Goal: Task Accomplishment & Management: Manage account settings

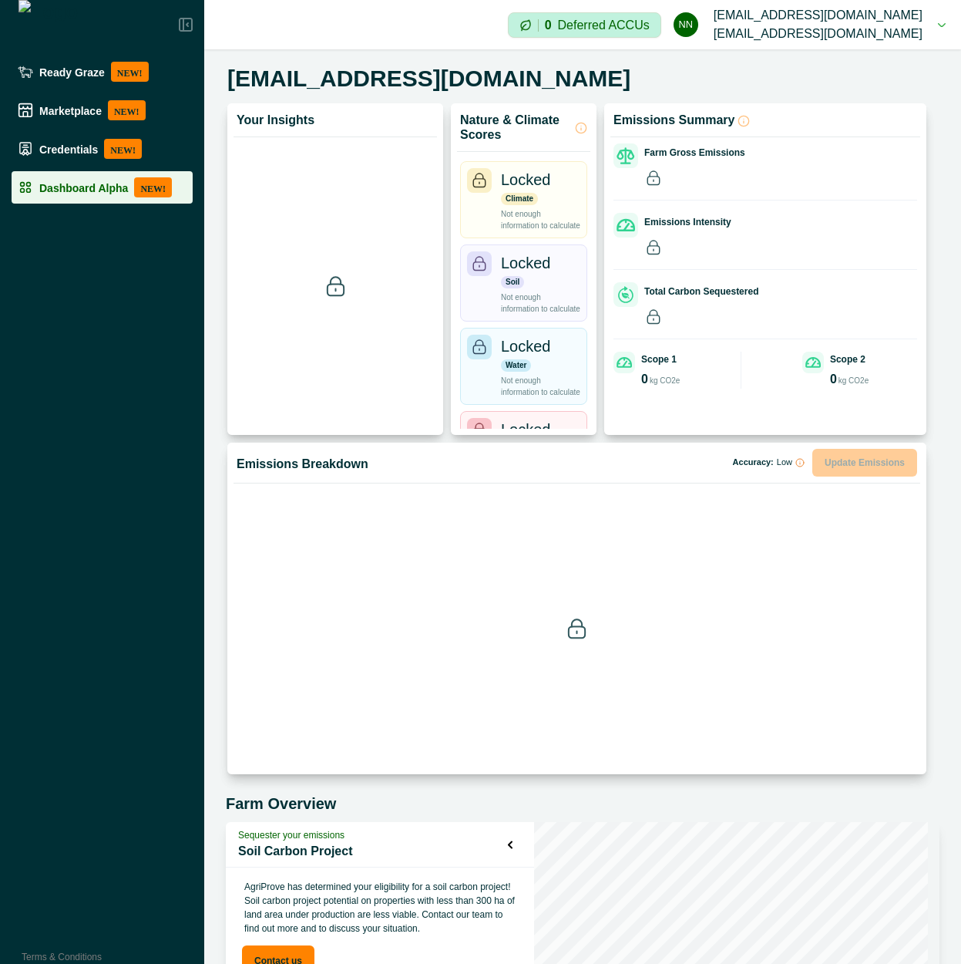
click at [91, 185] on p "Dashboard Alpha" at bounding box center [83, 187] width 89 height 12
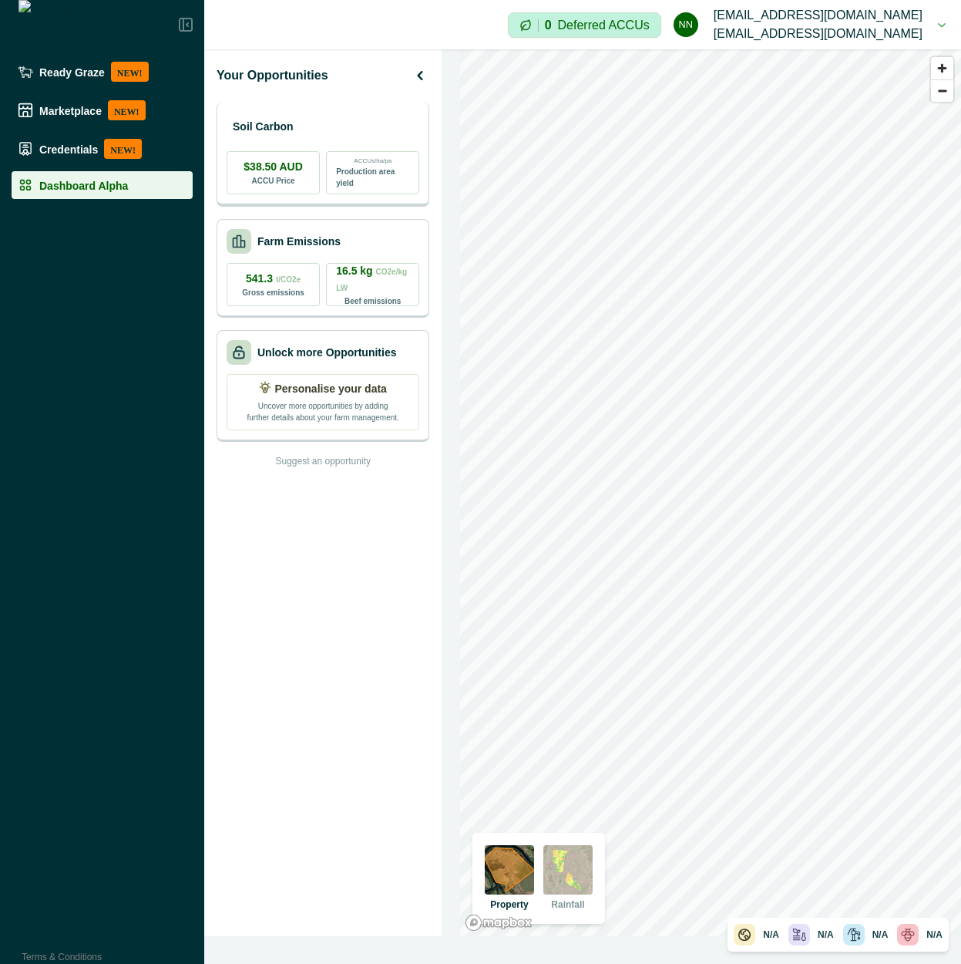
click at [343, 130] on div "Soil Carbon" at bounding box center [323, 126] width 193 height 31
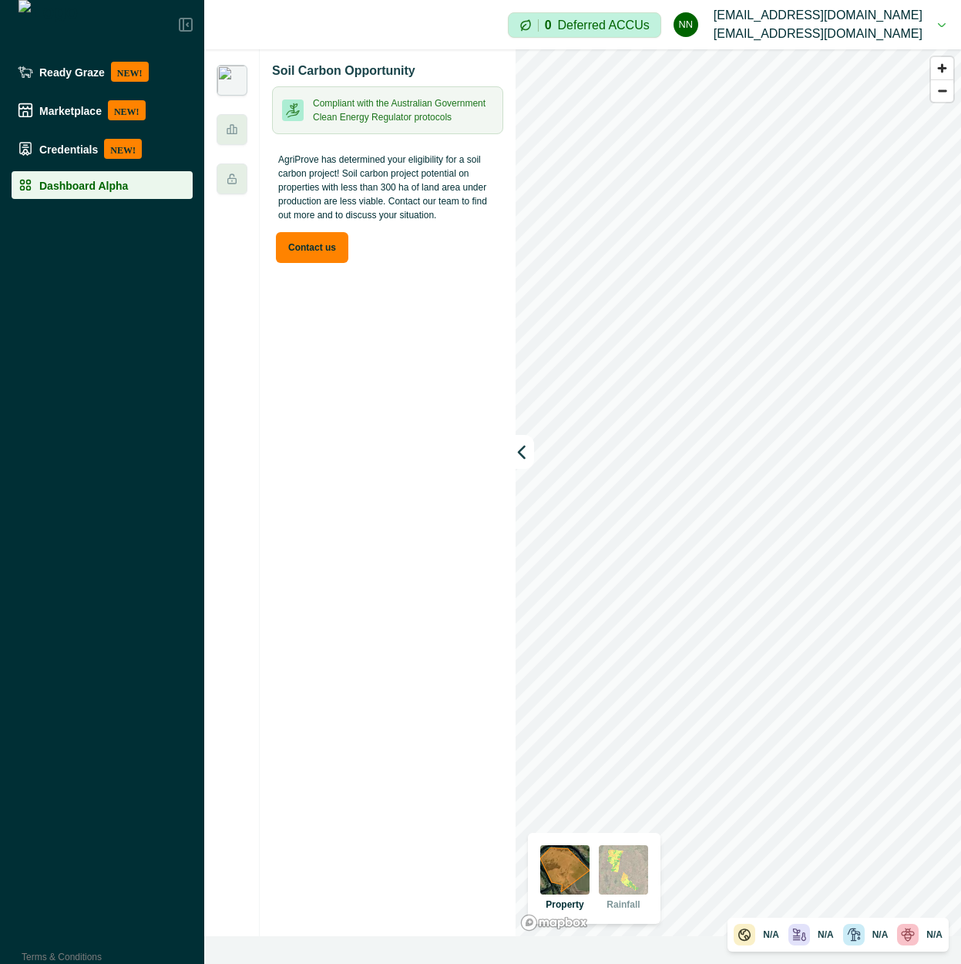
click at [399, 197] on p "AgriProve has determined your eligibility for a soil carbon project! Soil carbo…" at bounding box center [387, 187] width 231 height 82
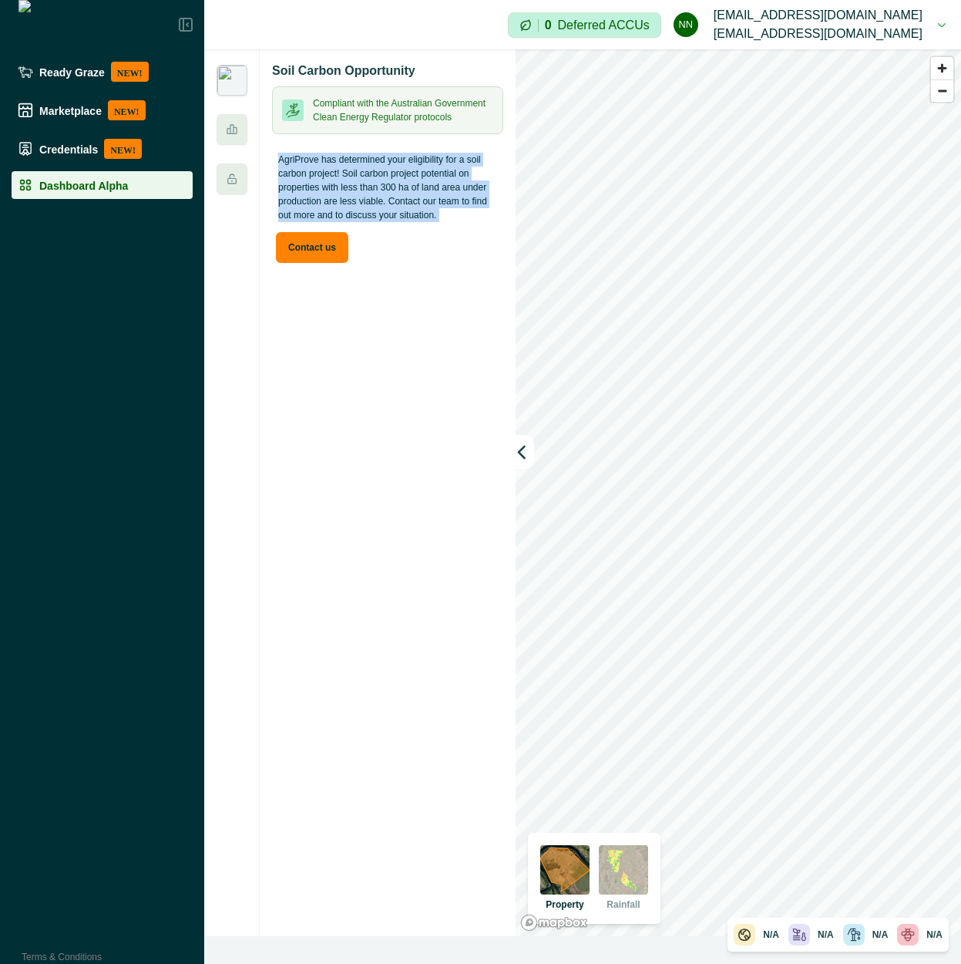
click at [399, 197] on p "AgriProve has determined your eligibility for a soil carbon project! Soil carbo…" at bounding box center [387, 187] width 231 height 82
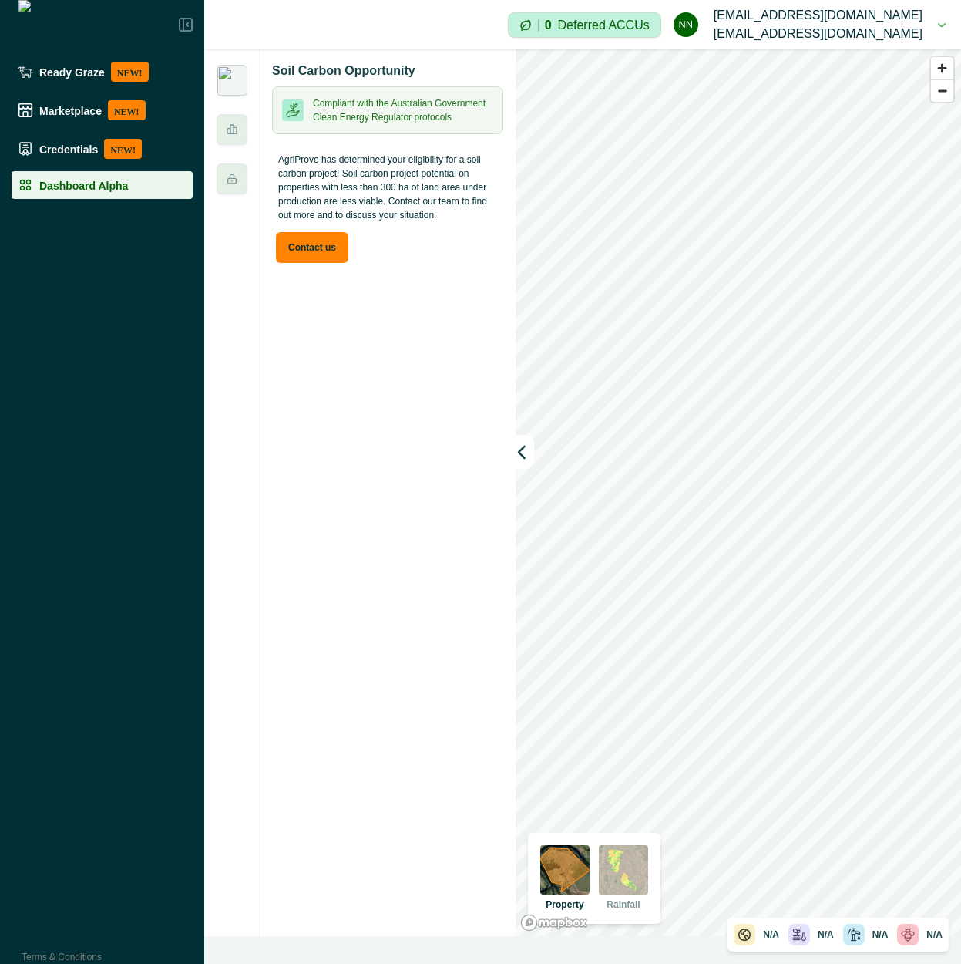
click at [371, 365] on div "Soil Carbon Opportunity Compliant with the Australian Government Clean Energy R…" at bounding box center [388, 492] width 256 height 886
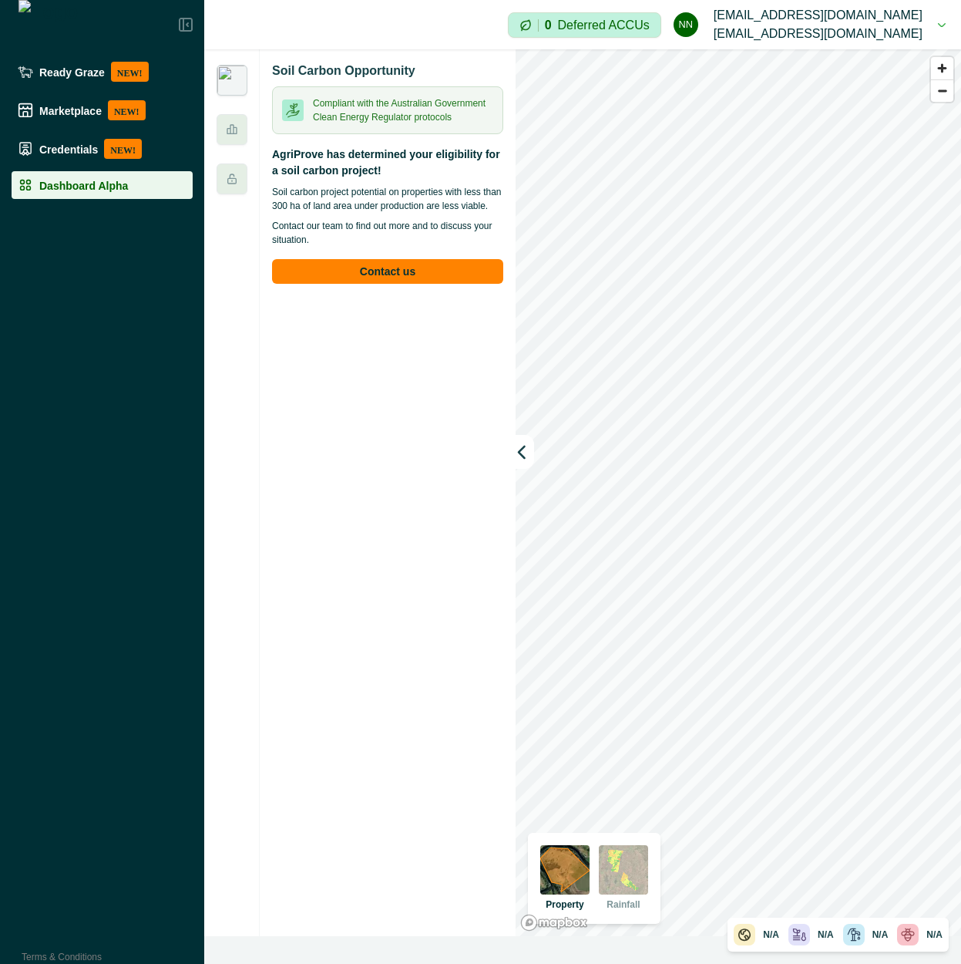
click at [234, 151] on div at bounding box center [232, 492] width 56 height 886
click at [226, 177] on icon at bounding box center [232, 179] width 12 height 12
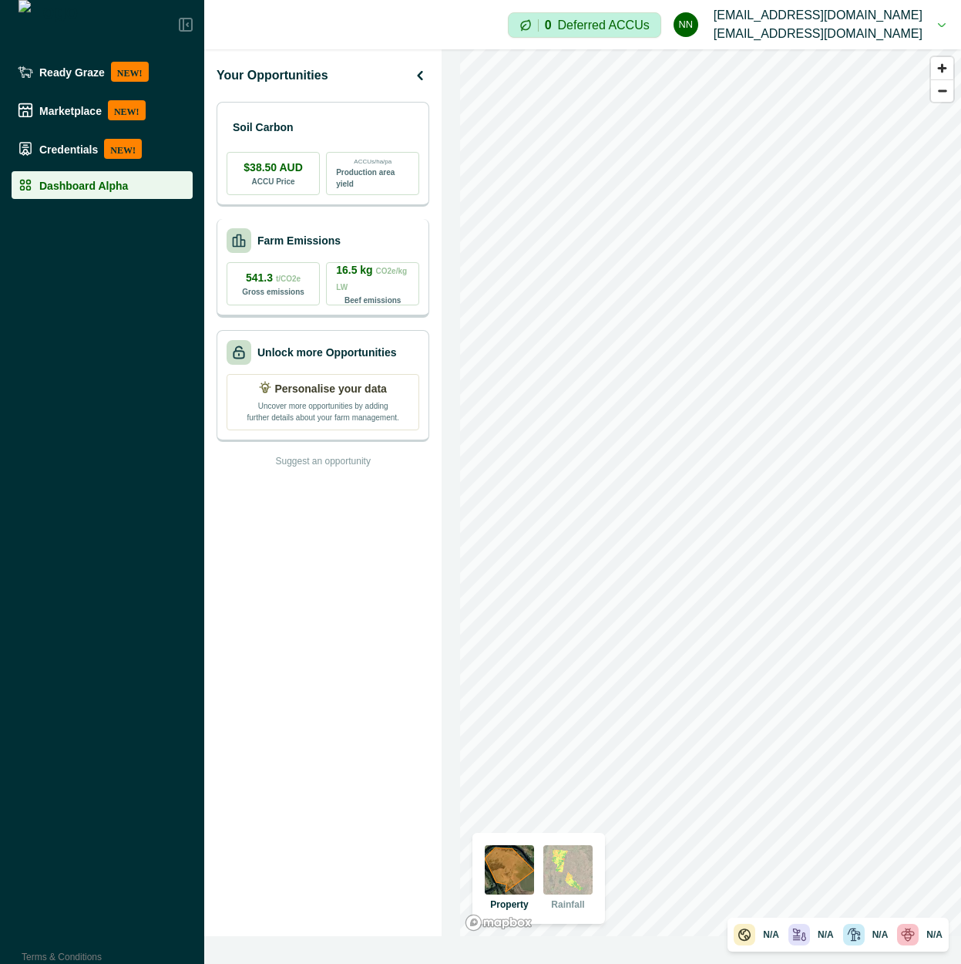
click at [358, 235] on div "Farm Emissions" at bounding box center [323, 240] width 193 height 25
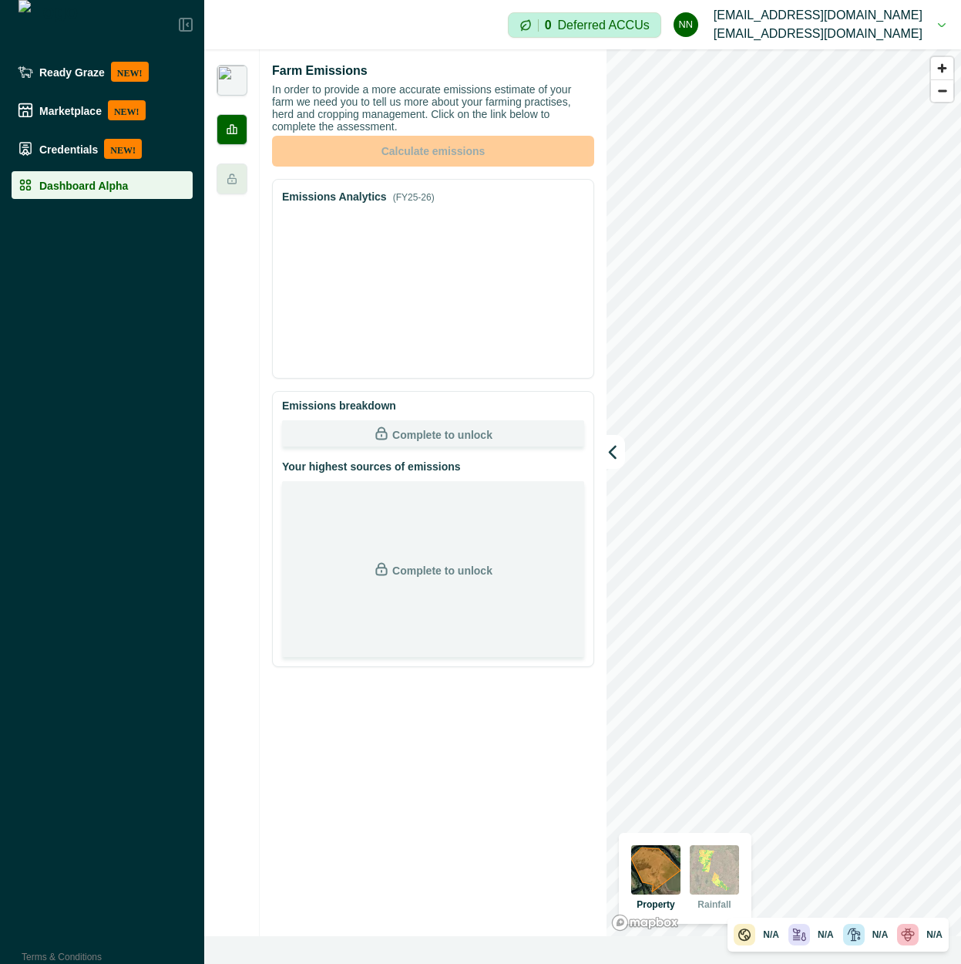
click at [241, 81] on img at bounding box center [232, 80] width 31 height 31
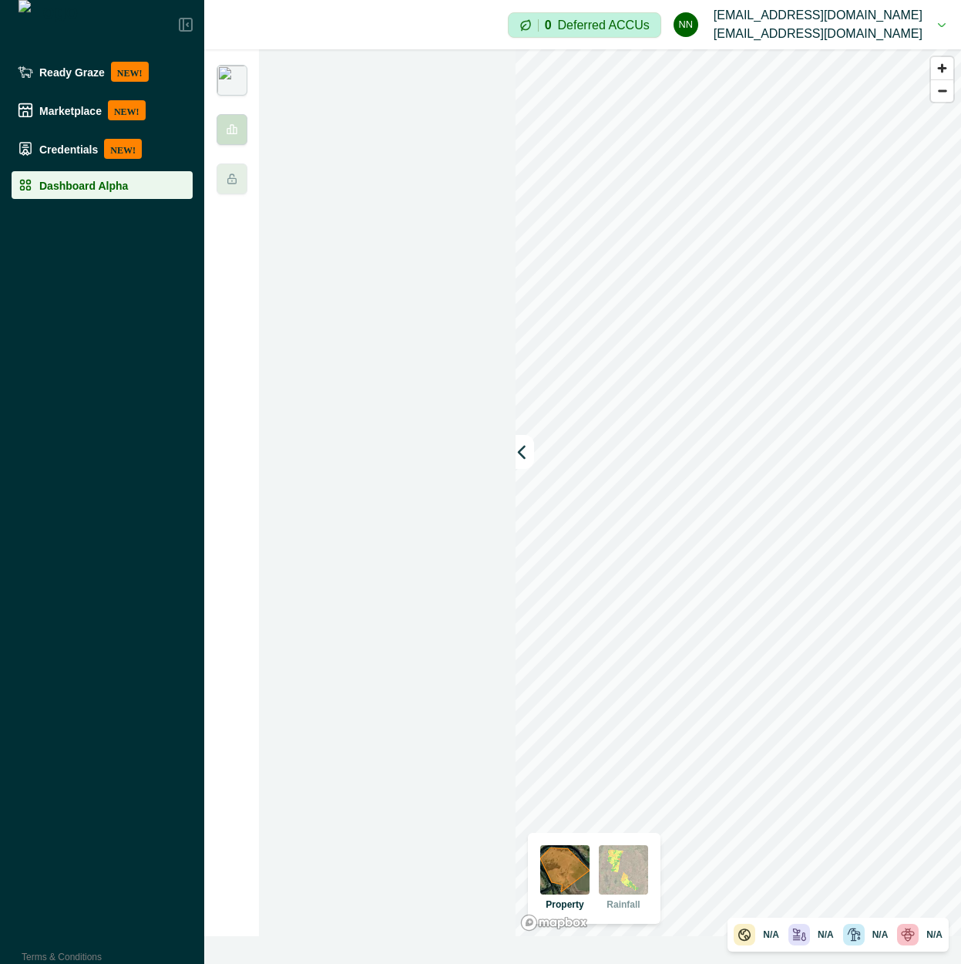
click at [244, 131] on div at bounding box center [232, 129] width 31 height 31
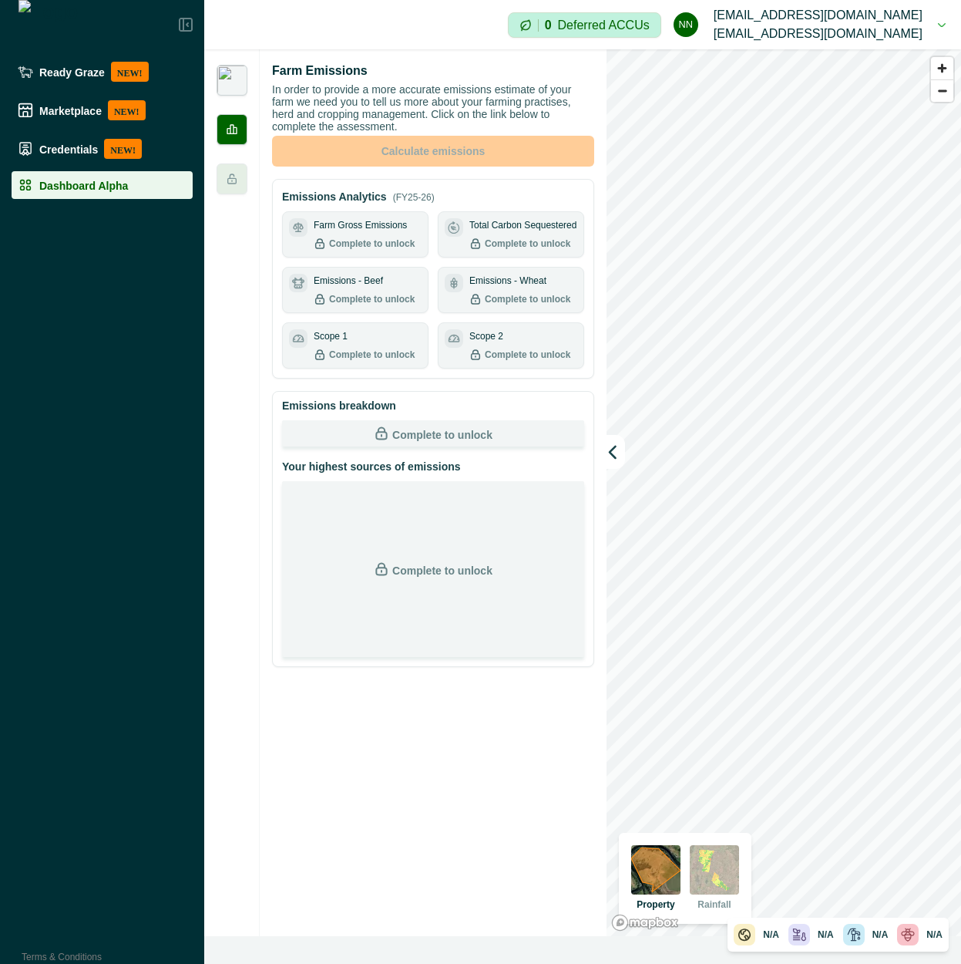
click at [223, 80] on img at bounding box center [232, 80] width 31 height 31
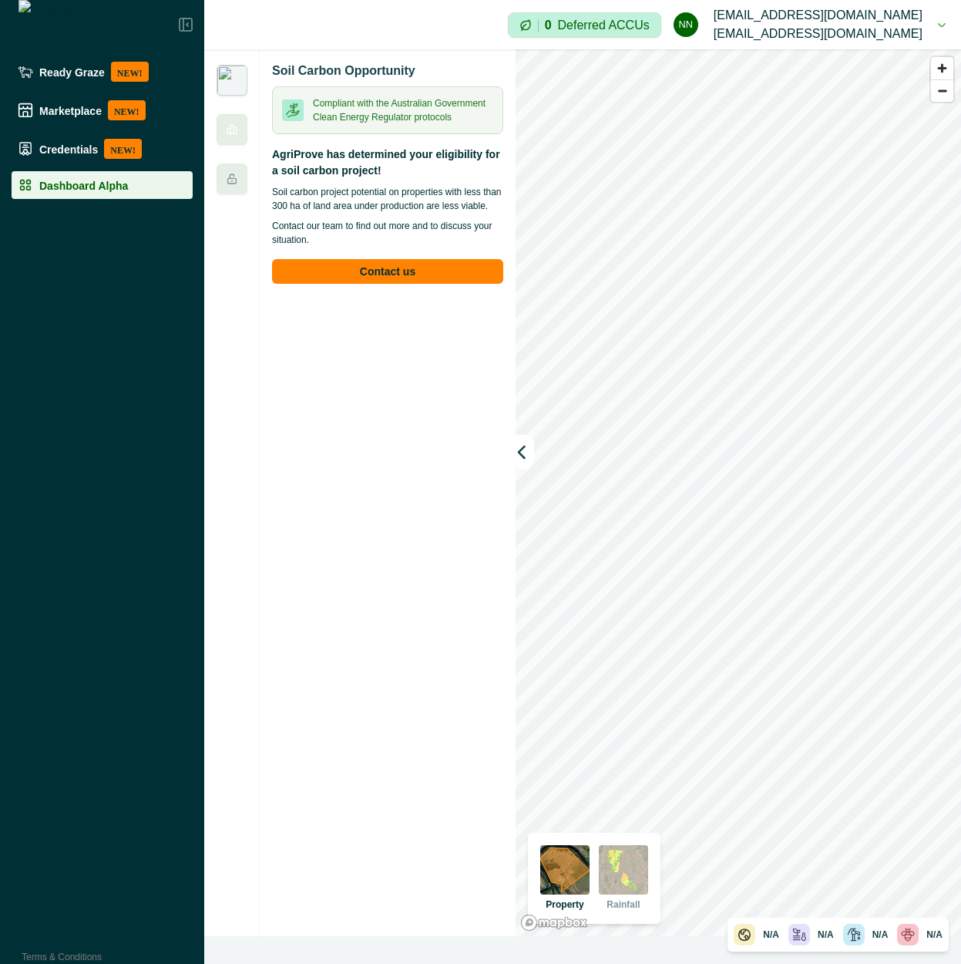
click at [885, 927] on div "N/A" at bounding box center [865, 934] width 45 height 22
click at [876, 944] on div "N/A" at bounding box center [865, 934] width 45 height 22
click at [876, 942] on div "N/A" at bounding box center [865, 934] width 45 height 22
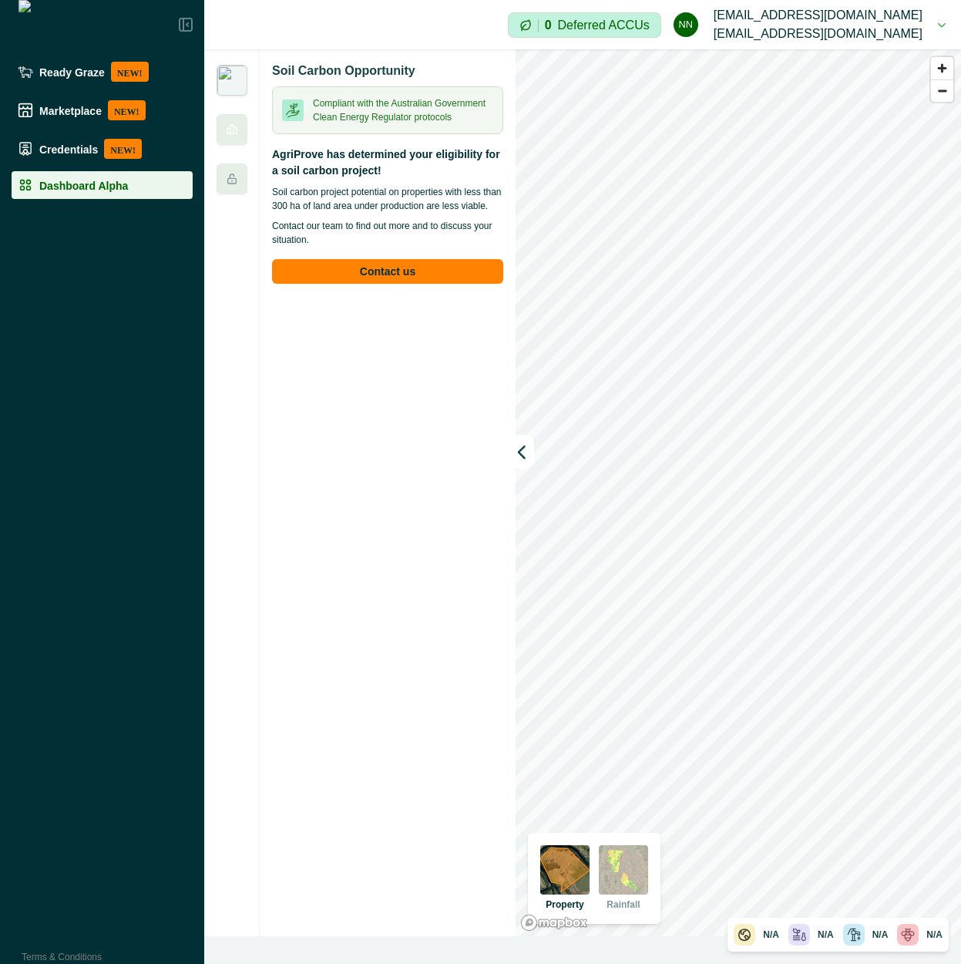
click at [876, 941] on div "N/A" at bounding box center [865, 934] width 45 height 22
click at [834, 939] on div "N/A N/A N/A N/A" at bounding box center [838, 934] width 209 height 22
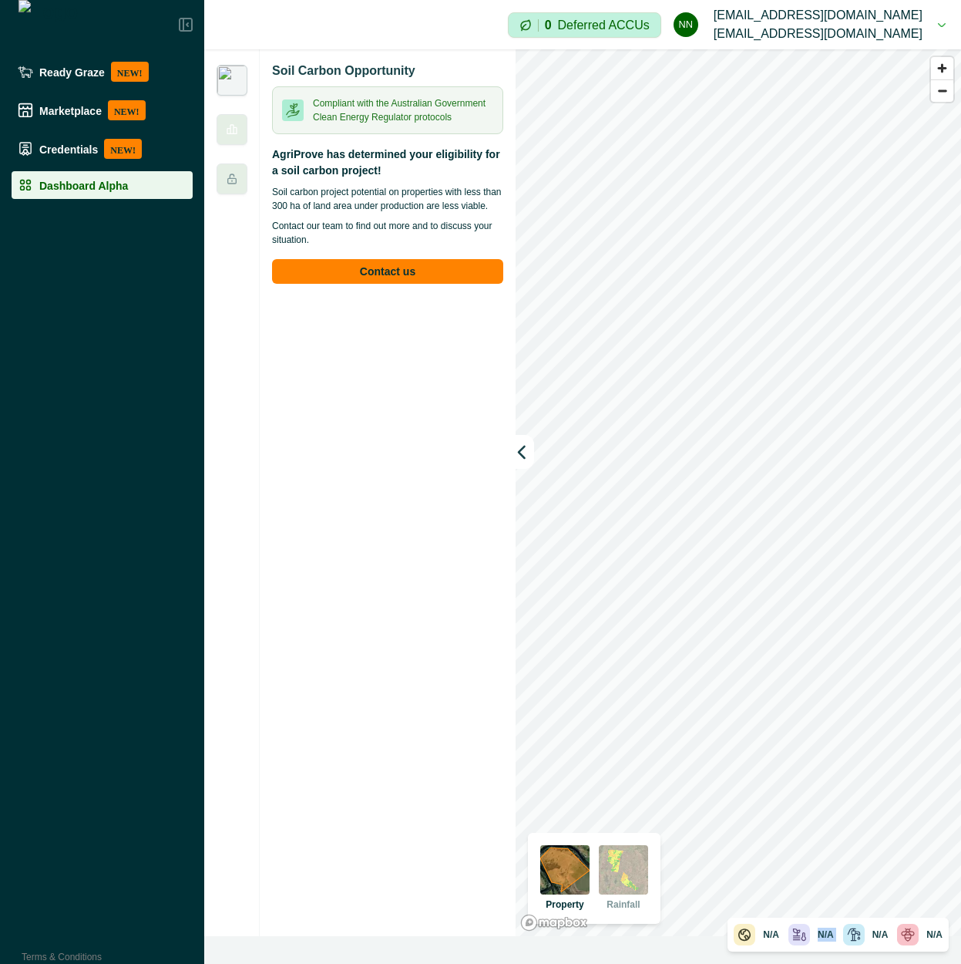
click at [834, 939] on div "N/A N/A N/A N/A" at bounding box center [838, 934] width 209 height 22
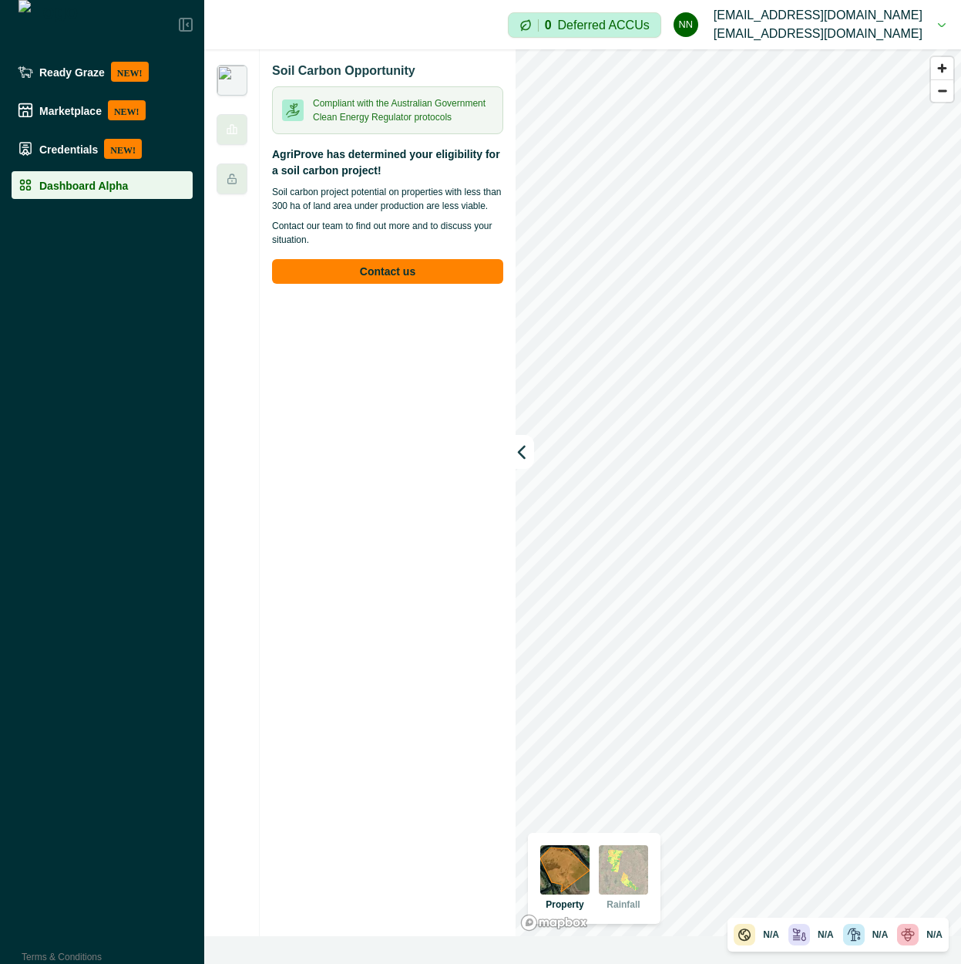
click at [851, 937] on icon at bounding box center [853, 934] width 15 height 15
click at [827, 937] on p "N/A" at bounding box center [826, 934] width 16 height 14
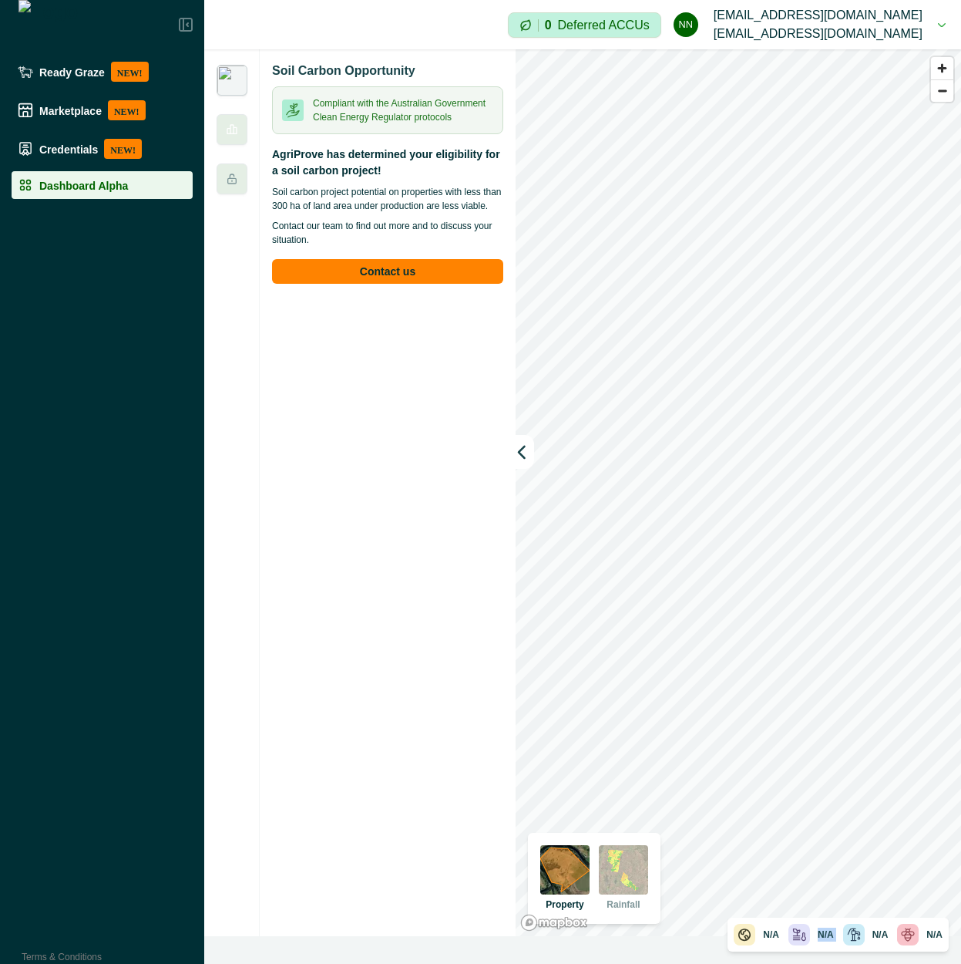
click at [827, 937] on p "N/A" at bounding box center [826, 934] width 16 height 14
click at [869, 940] on div "N/A" at bounding box center [865, 934] width 45 height 22
click at [823, 947] on div "N/A N/A N/A N/A" at bounding box center [838, 934] width 221 height 34
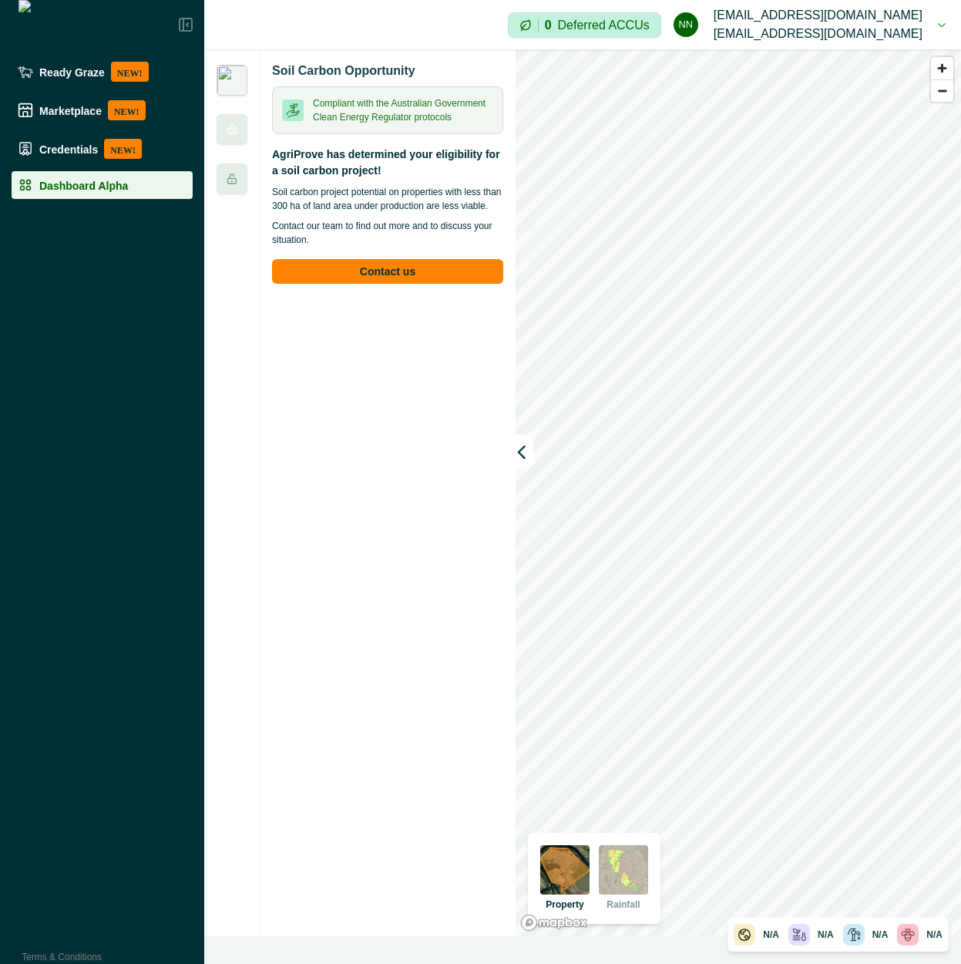
click at [823, 947] on div "N/A N/A N/A N/A" at bounding box center [838, 934] width 221 height 34
click at [493, 271] on button "Contact us" at bounding box center [387, 271] width 231 height 25
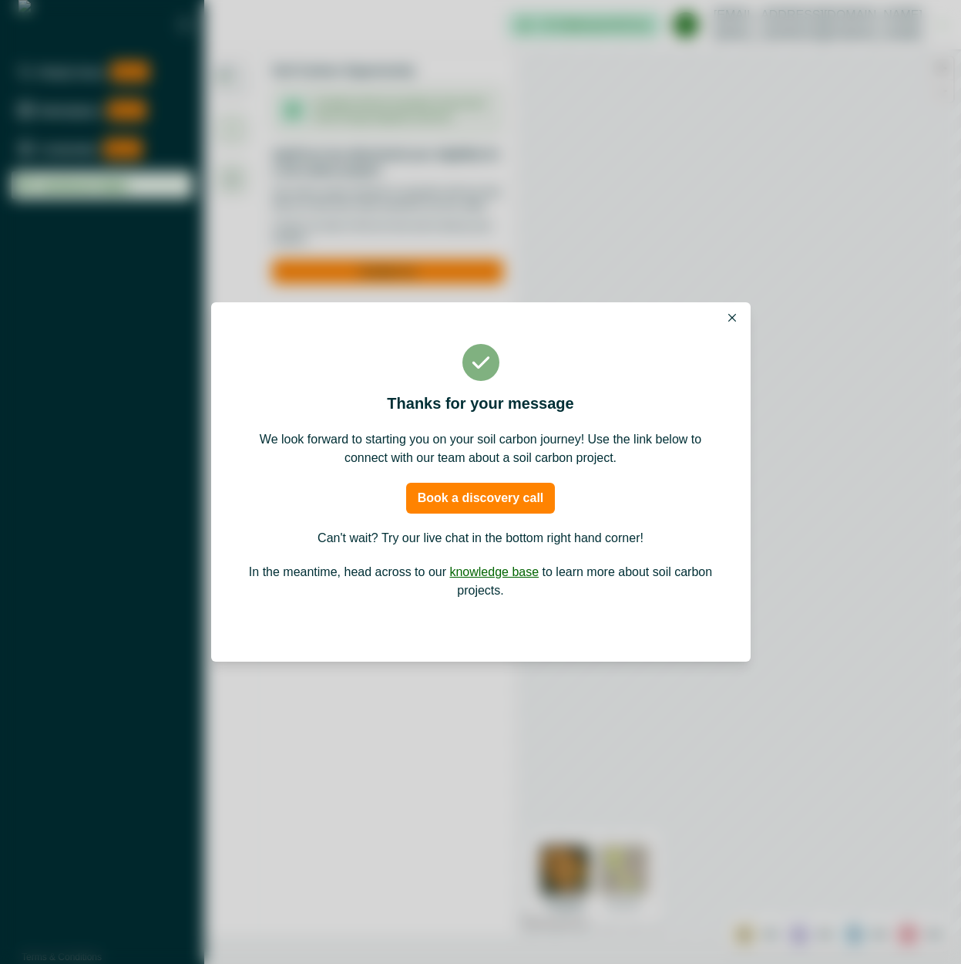
click at [505, 454] on p "We look forward to starting you on your soil carbon journey! Use the link below…" at bounding box center [481, 448] width 472 height 37
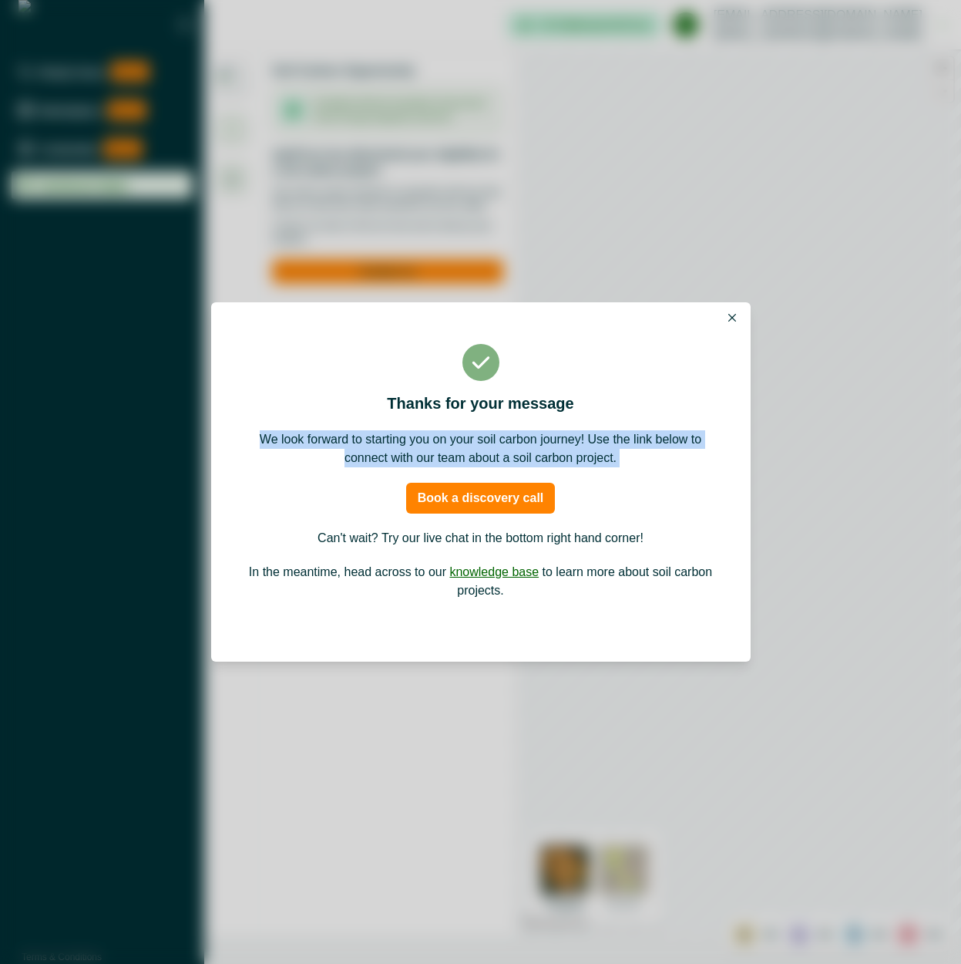
click at [505, 454] on p "We look forward to starting you on your soil carbon journey! Use the link below…" at bounding box center [481, 448] width 472 height 37
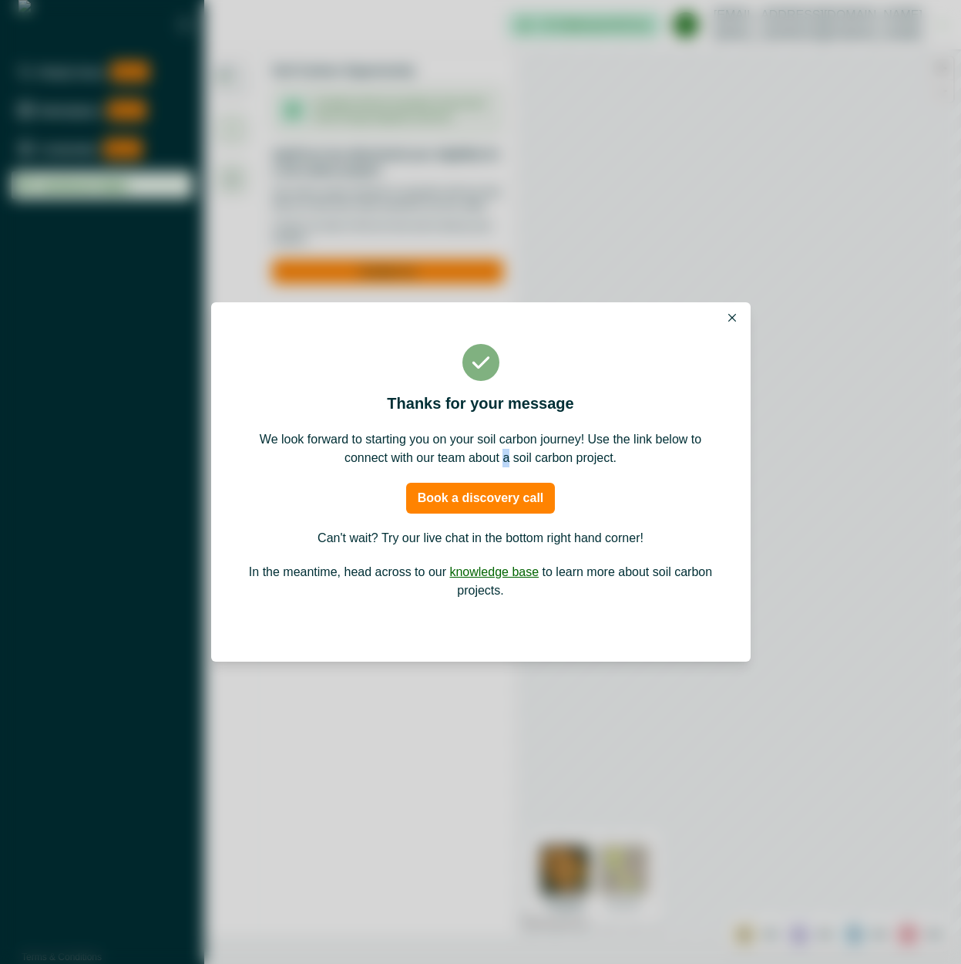
click at [505, 454] on p "We look forward to starting you on your soil carbon journey! Use the link below…" at bounding box center [481, 448] width 472 height 37
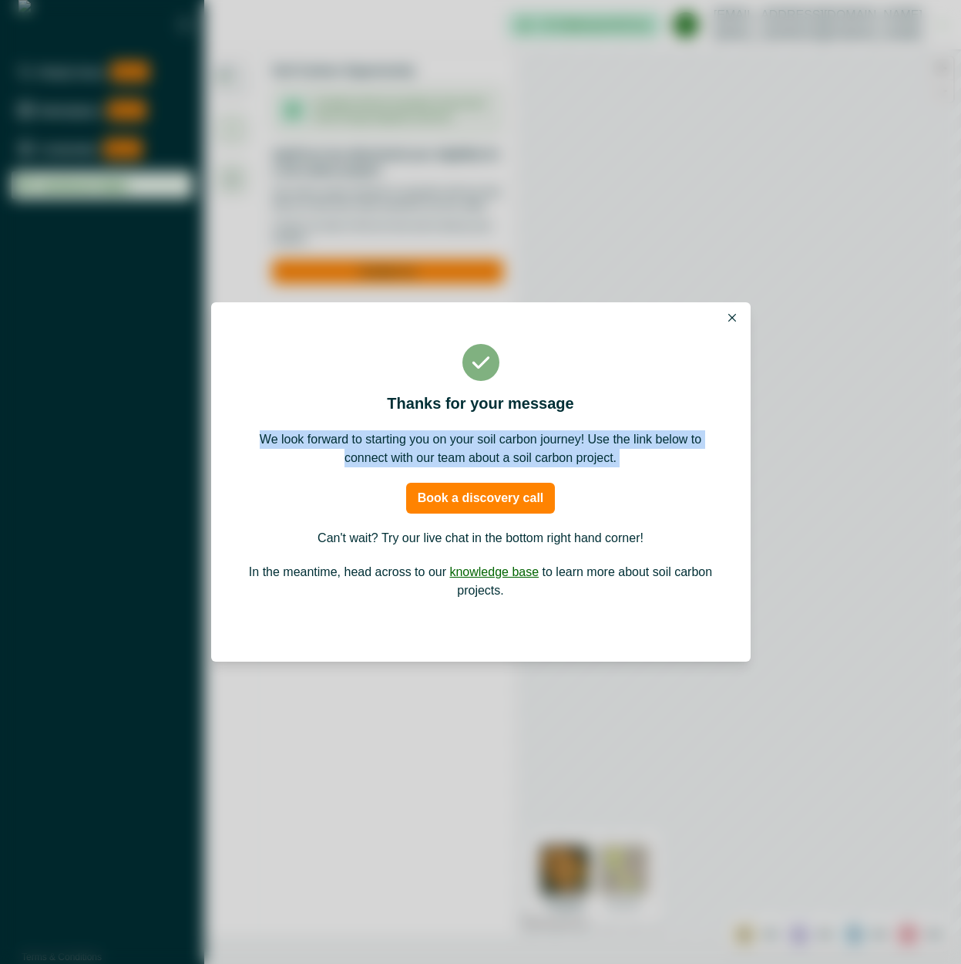
click at [505, 454] on p "We look forward to starting you on your soil carbon journey! Use the link below…" at bounding box center [481, 448] width 472 height 37
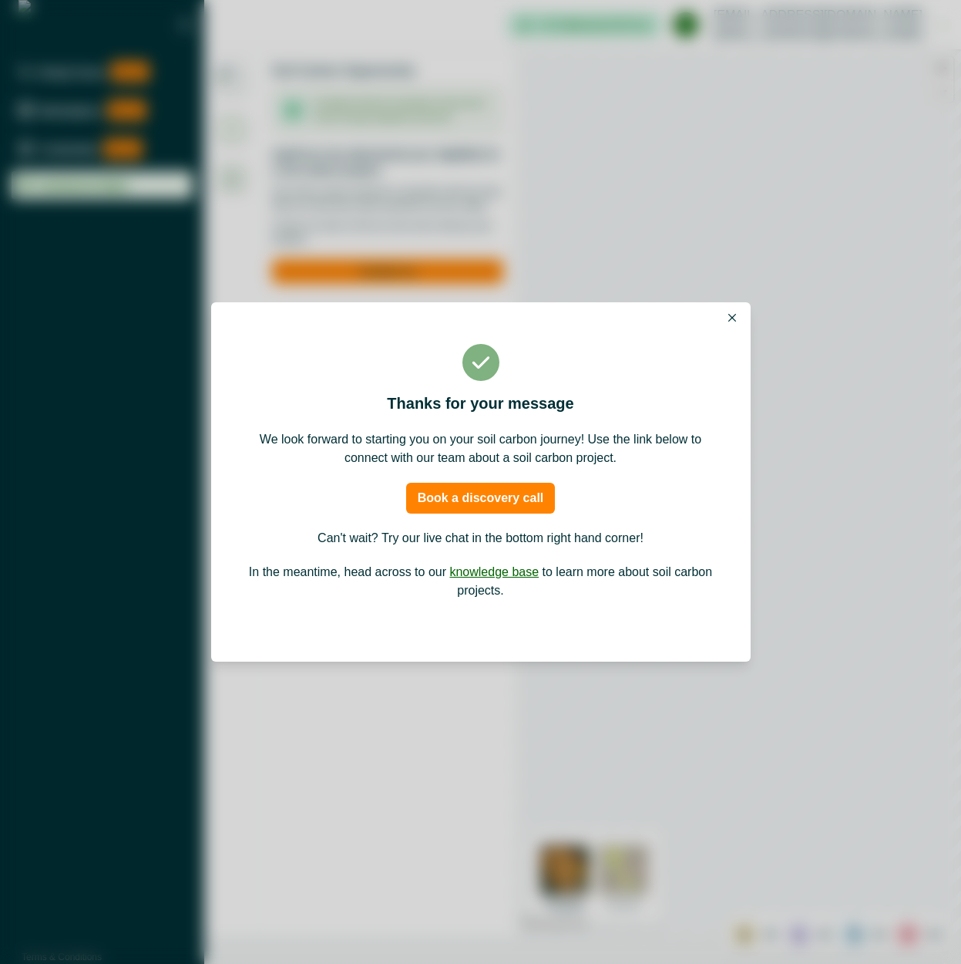
click at [514, 447] on p "We look forward to starting you on your soil carbon journey! Use the link below…" at bounding box center [481, 448] width 472 height 37
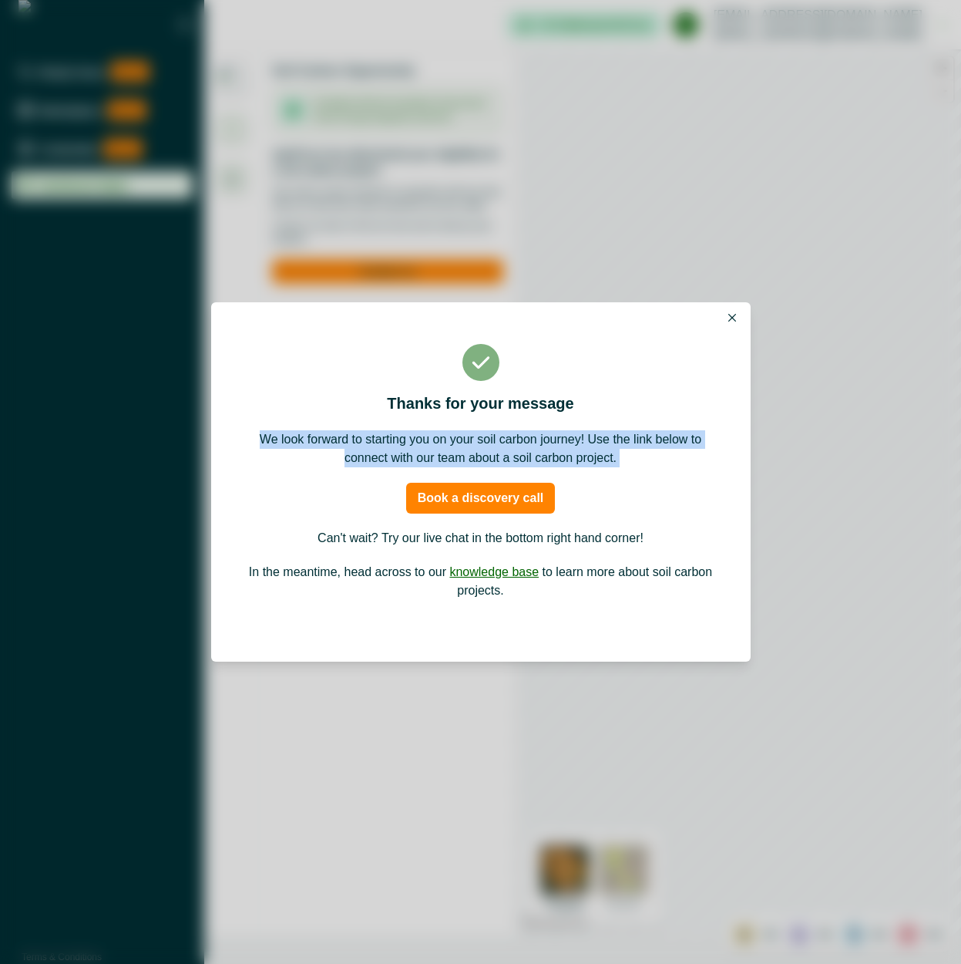
click at [514, 447] on p "We look forward to starting you on your soil carbon journey! Use the link below…" at bounding box center [481, 448] width 472 height 37
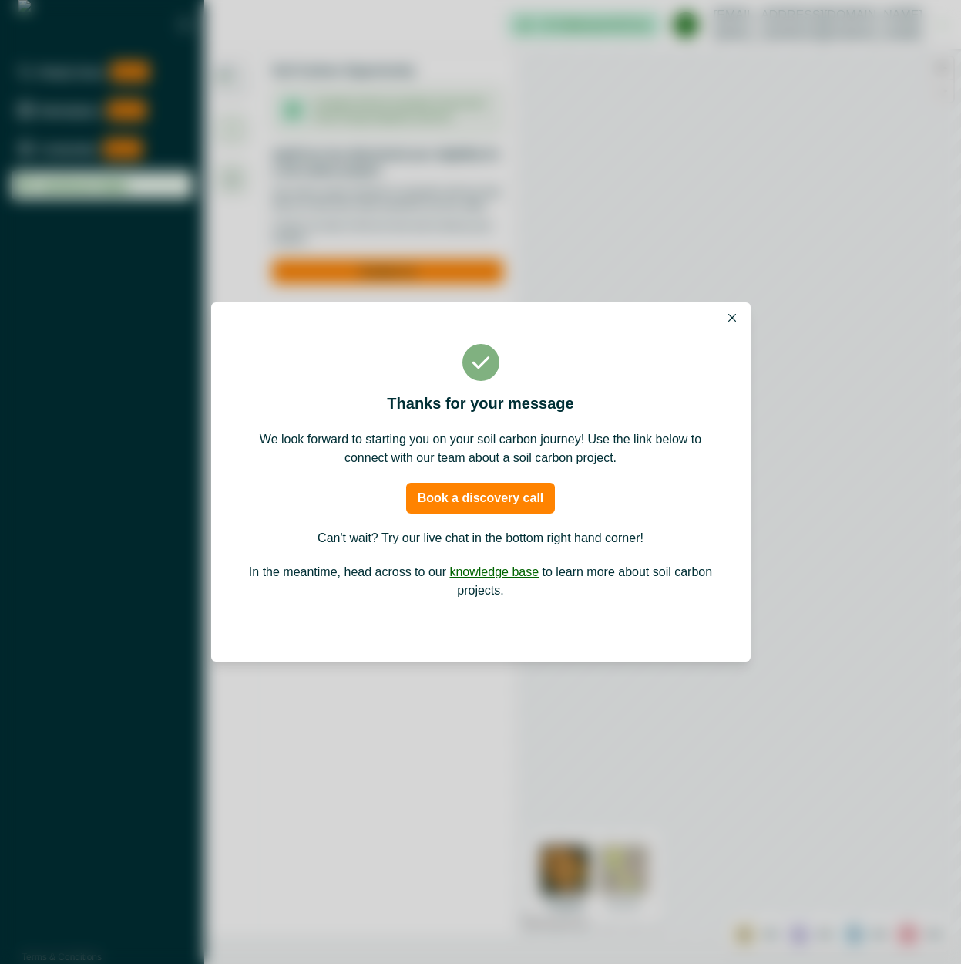
click at [510, 499] on button "Book a discovery call" at bounding box center [481, 498] width 150 height 31
click at [512, 451] on p "We look forward to starting you on your soil carbon journey! Use the link below…" at bounding box center [481, 448] width 472 height 37
click at [512, 450] on p "We look forward to starting you on your soil carbon journey! Use the link below…" at bounding box center [481, 448] width 472 height 37
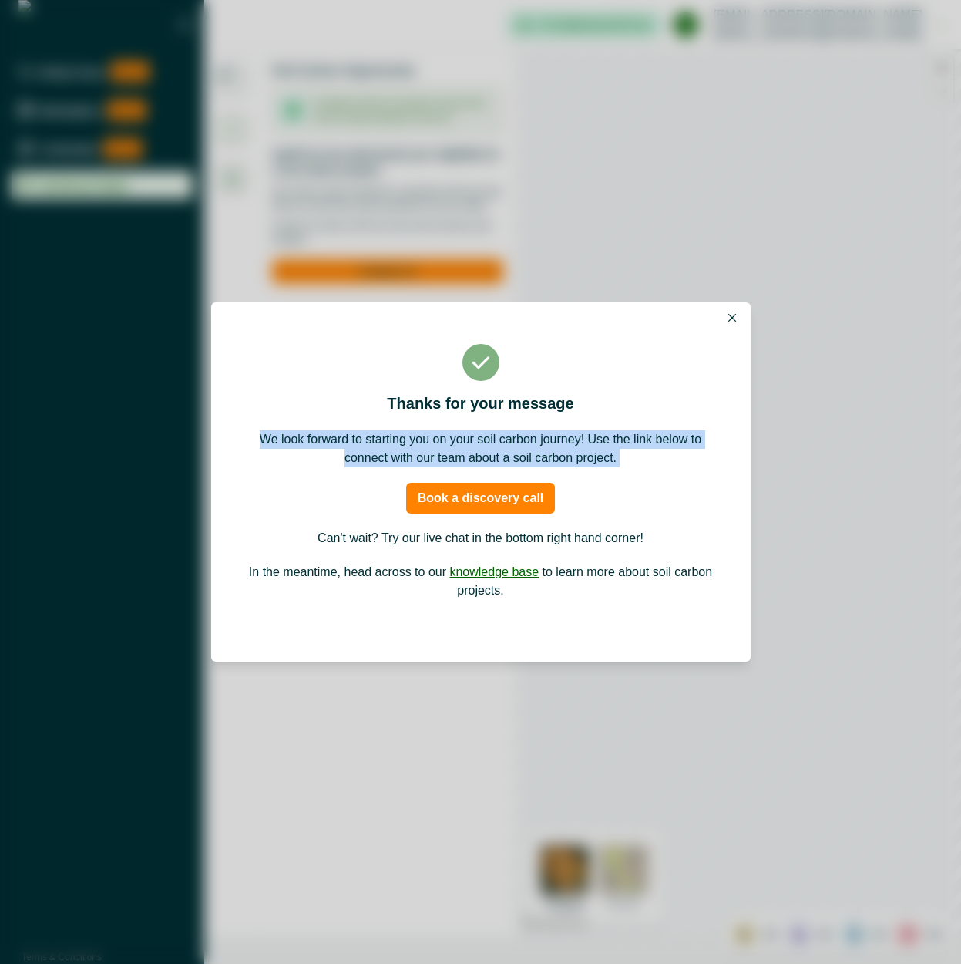
click at [512, 450] on p "We look forward to starting you on your soil carbon journey! Use the link below…" at bounding box center [481, 448] width 472 height 37
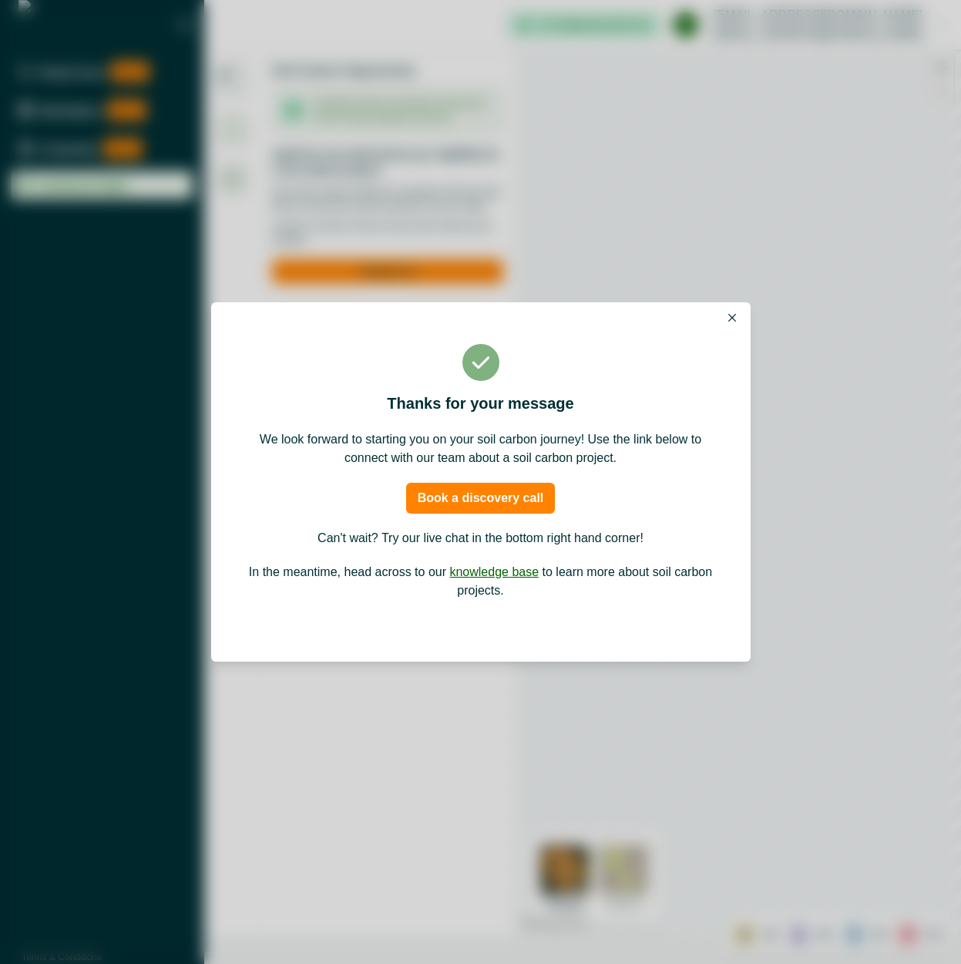
click at [514, 390] on div "Thanks for your message We look forward to starting you on your soil carbon jou…" at bounding box center [481, 481] width 503 height 359
click at [733, 321] on icon "Close" at bounding box center [732, 318] width 8 height 8
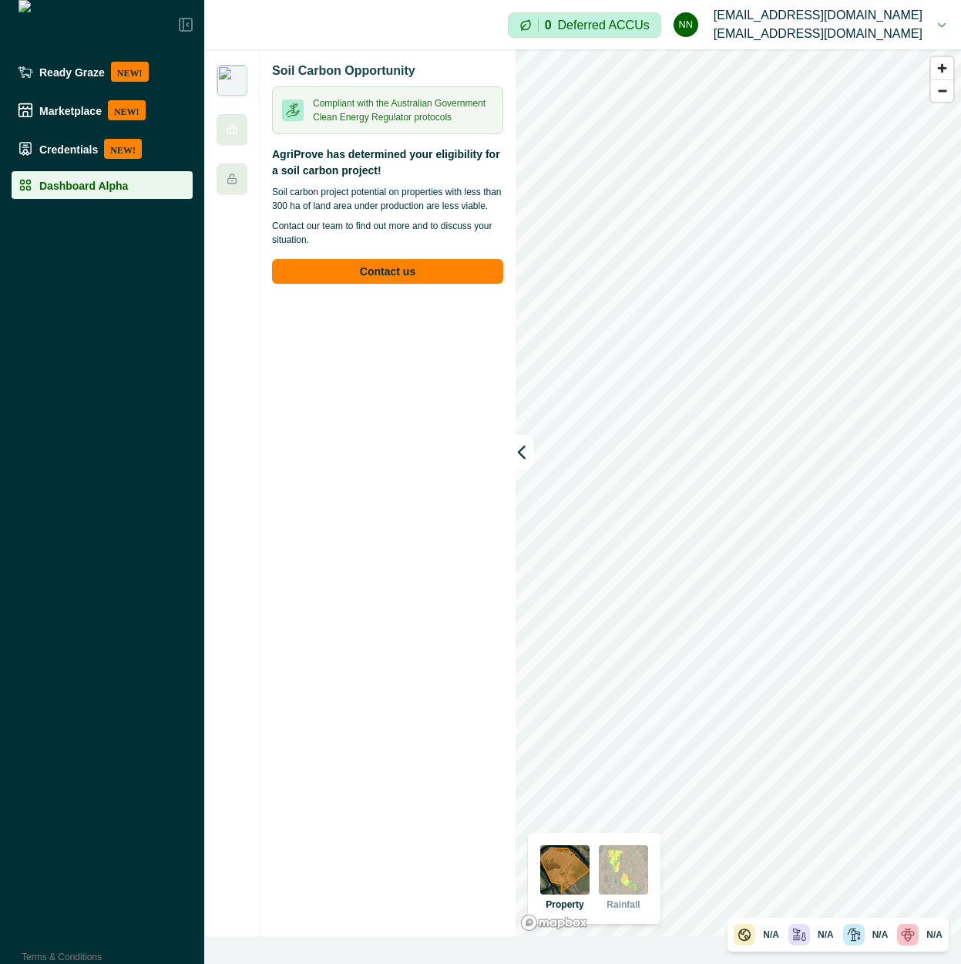
click at [337, 325] on div "Soil Carbon Opportunity Compliant with the Australian Government Clean Energy R…" at bounding box center [388, 492] width 256 height 886
click at [236, 123] on icon at bounding box center [232, 129] width 12 height 12
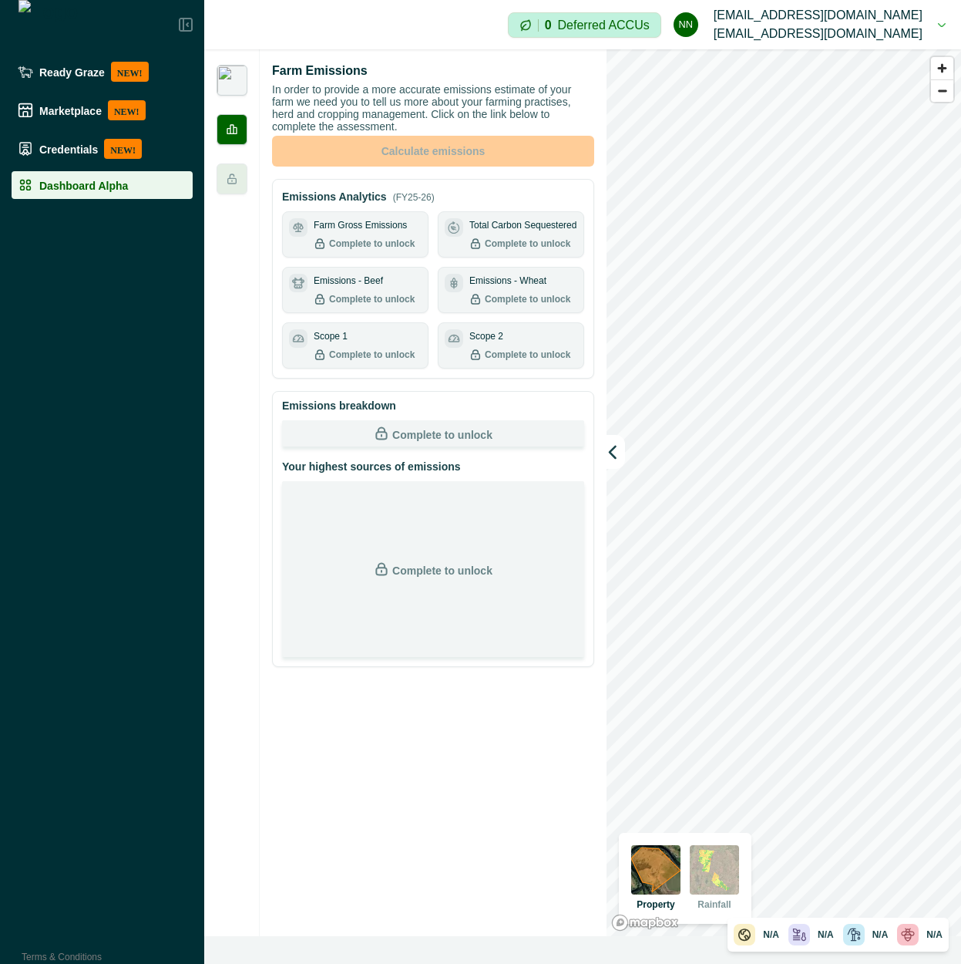
click at [231, 80] on img at bounding box center [232, 80] width 31 height 31
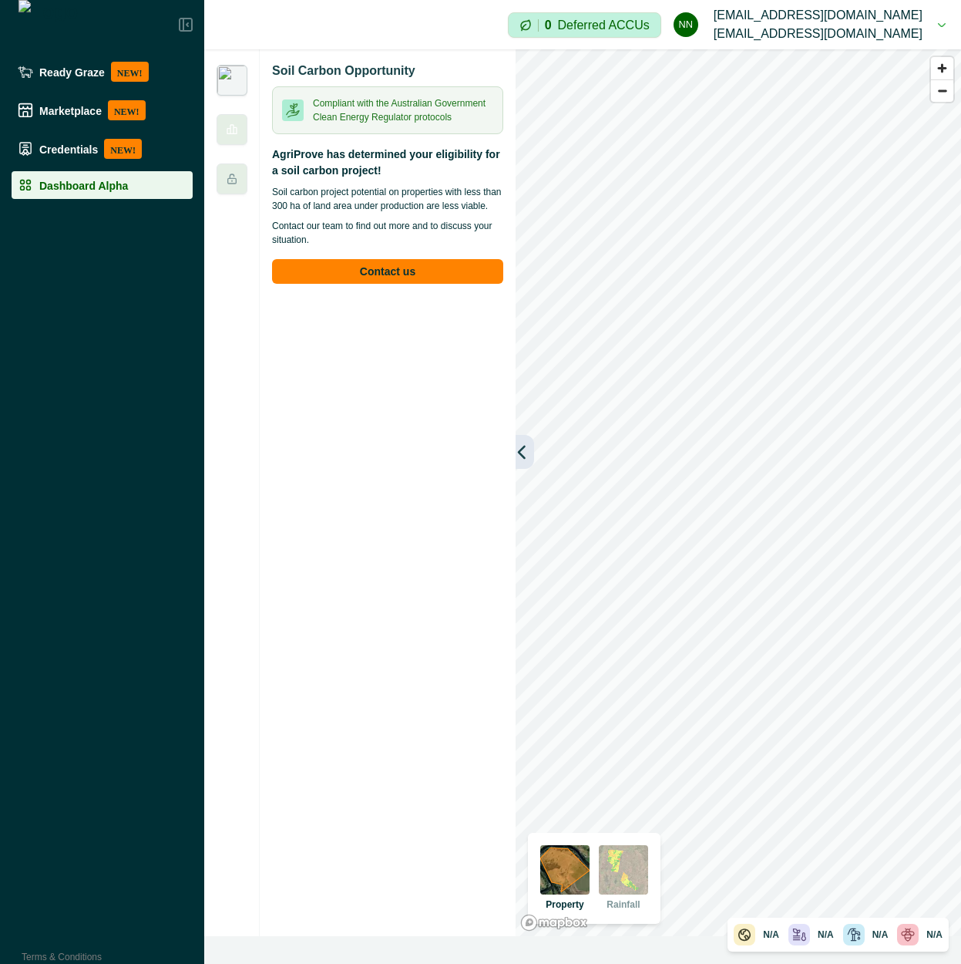
click at [533, 451] on button "button" at bounding box center [525, 452] width 19 height 34
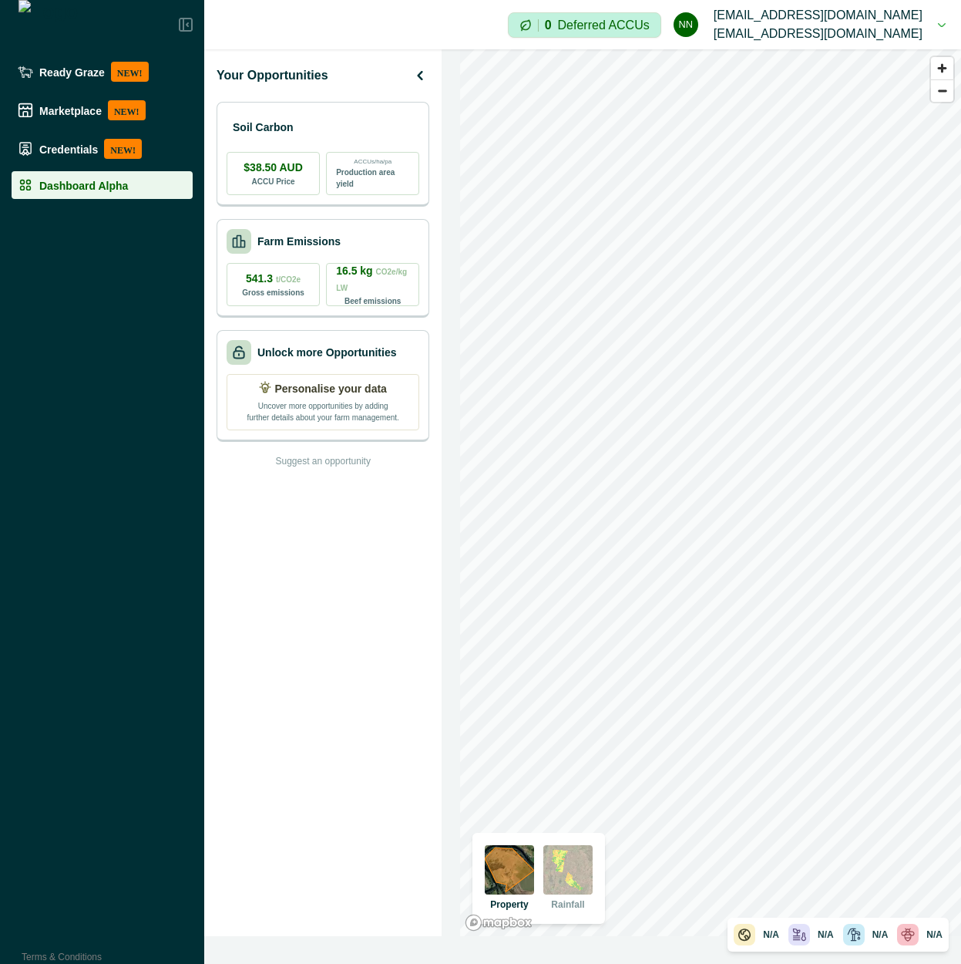
click at [346, 543] on div "Your Opportunities Soil Carbon $38.50 AUD ACCU Price ACCUs/ha/pa Production are…" at bounding box center [322, 492] width 237 height 886
click at [390, 575] on div "Your Opportunities Soil Carbon $38.50 AUD ACCU Price ACCUs/ha/pa Production are…" at bounding box center [322, 492] width 237 height 886
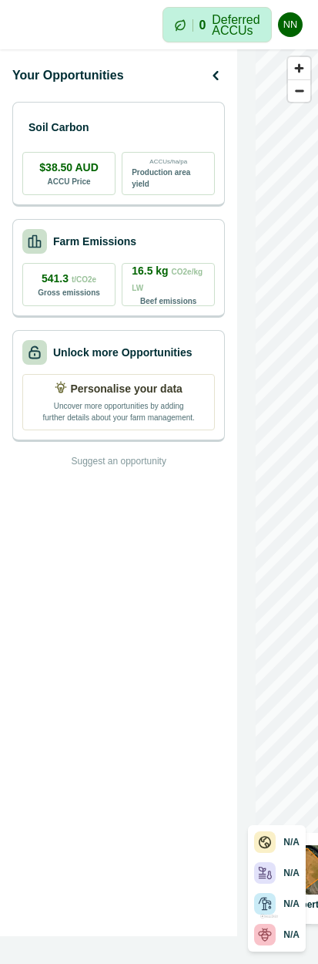
click at [141, 793] on div "Your Opportunities Soil Carbon $38.50 AUD ACCU Price ACCUs/ha/pa Production are…" at bounding box center [118, 492] width 237 height 886
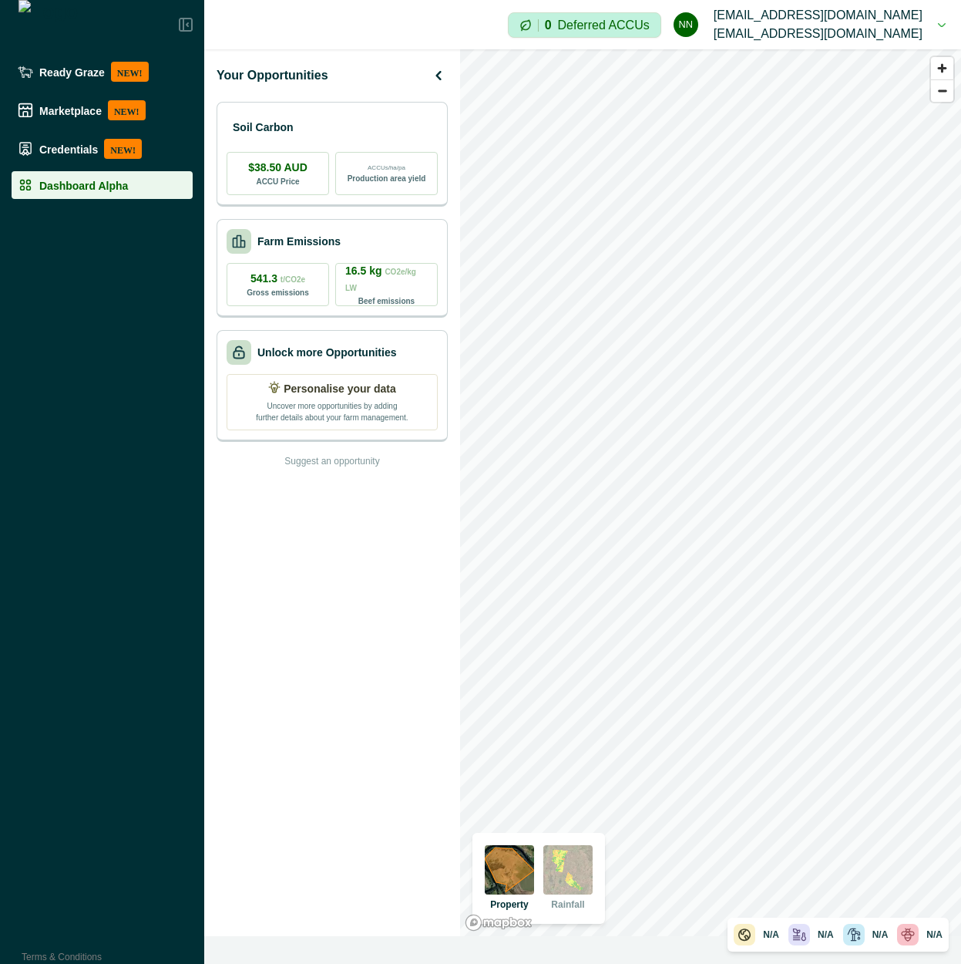
click at [281, 581] on div "Your Opportunities Soil Carbon $38.50 AUD ACCU Price ACCUs/ha/pa Production are…" at bounding box center [332, 492] width 256 height 886
click at [352, 121] on div "Soil Carbon" at bounding box center [332, 126] width 211 height 31
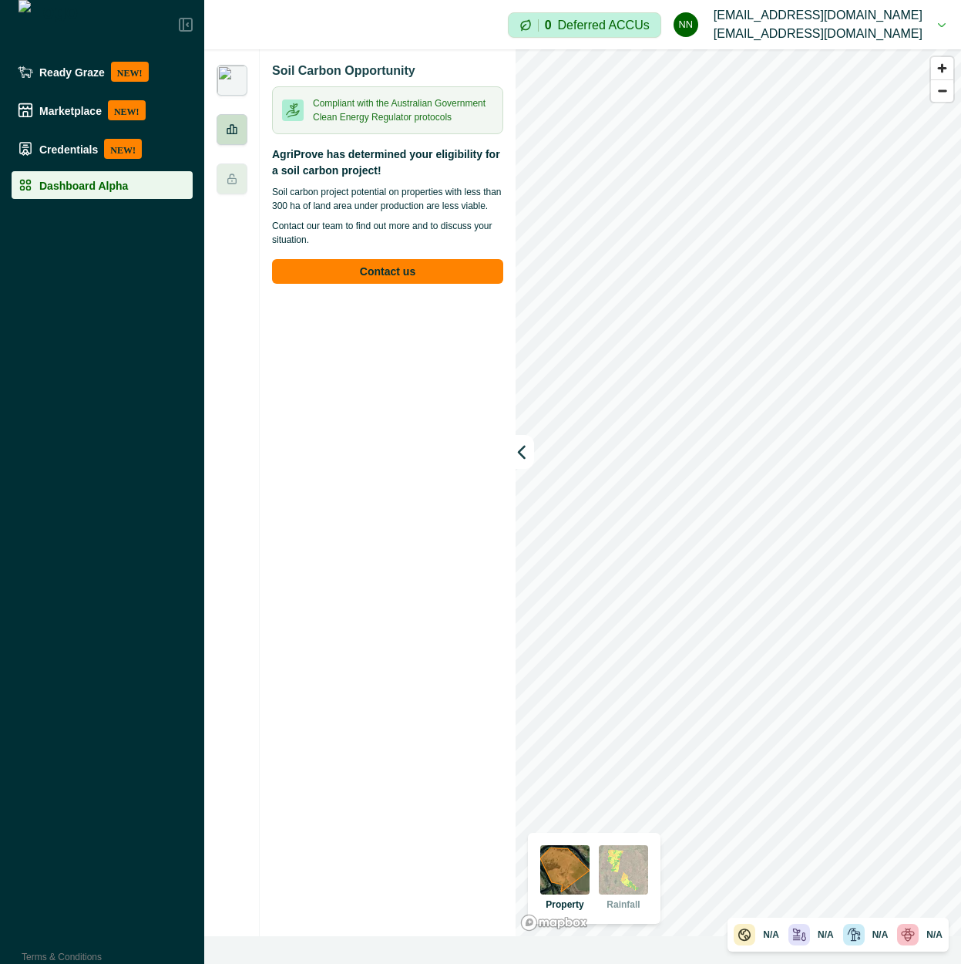
click at [225, 122] on div at bounding box center [232, 129] width 31 height 31
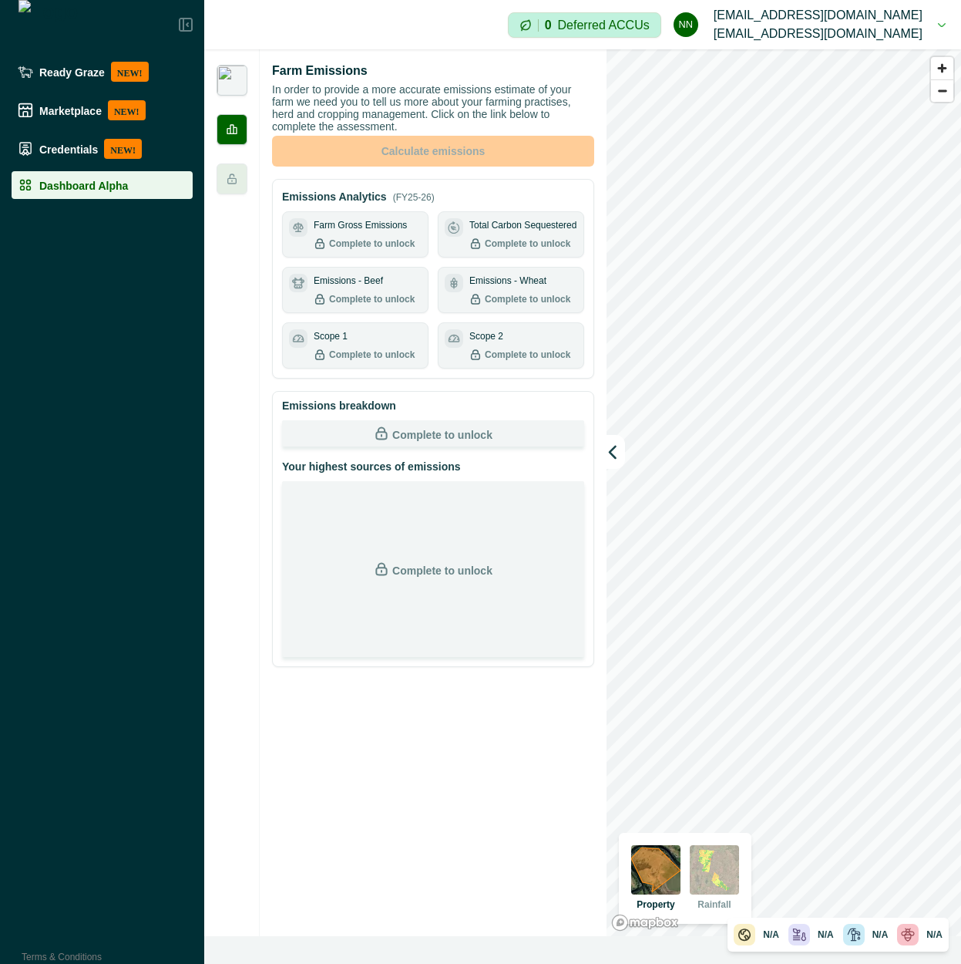
click at [241, 80] on img at bounding box center [232, 80] width 31 height 31
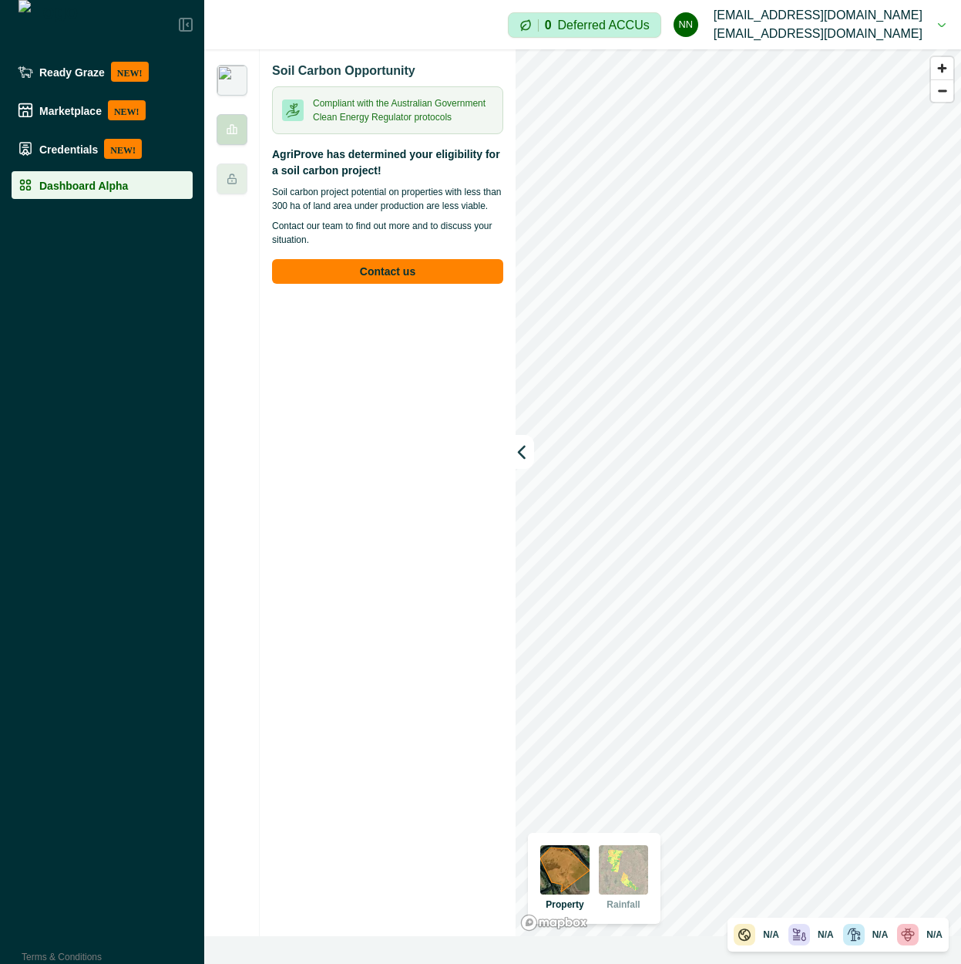
click at [232, 135] on icon at bounding box center [232, 129] width 12 height 12
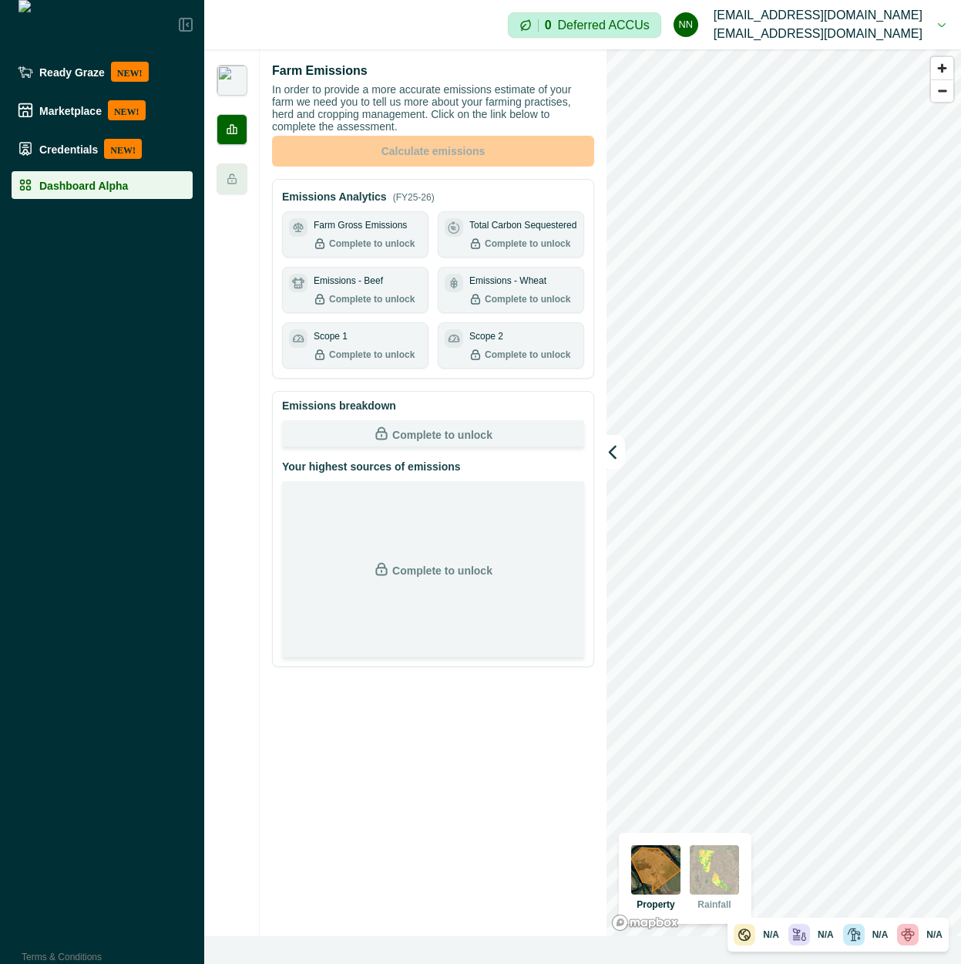
click at [230, 82] on img at bounding box center [232, 80] width 31 height 31
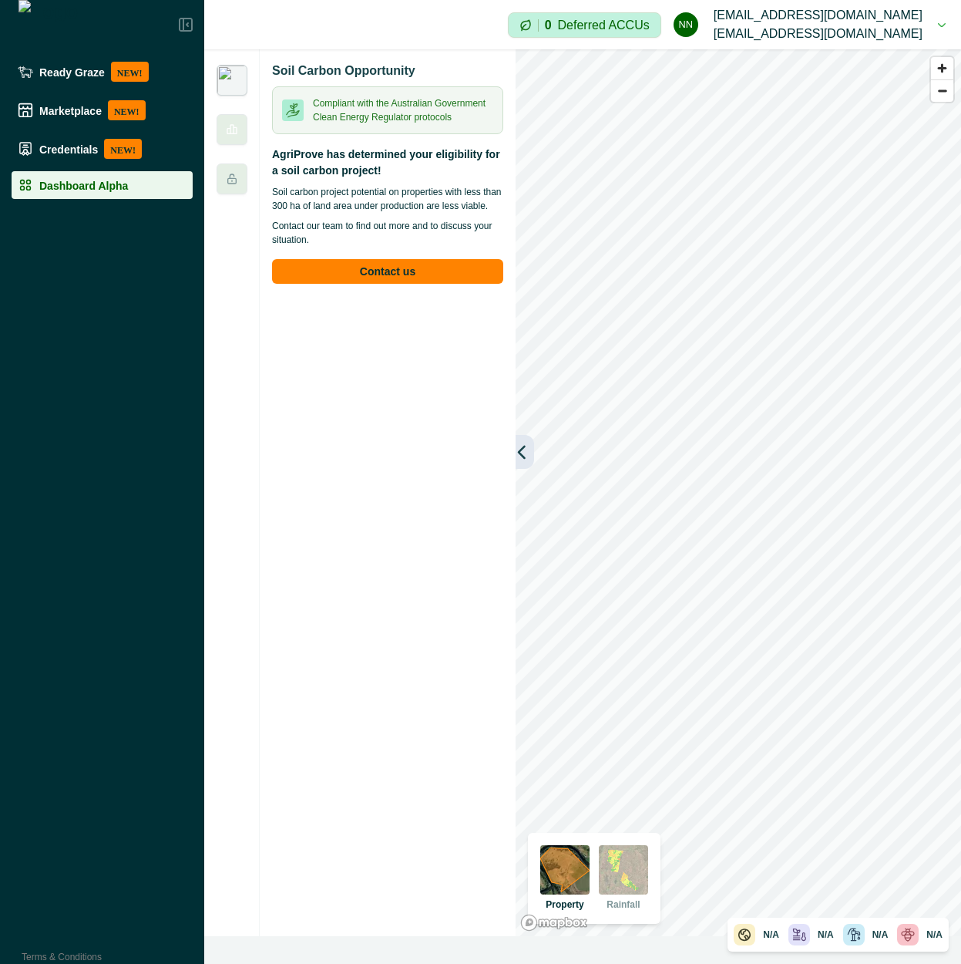
click at [527, 446] on icon "button" at bounding box center [521, 451] width 15 height 15
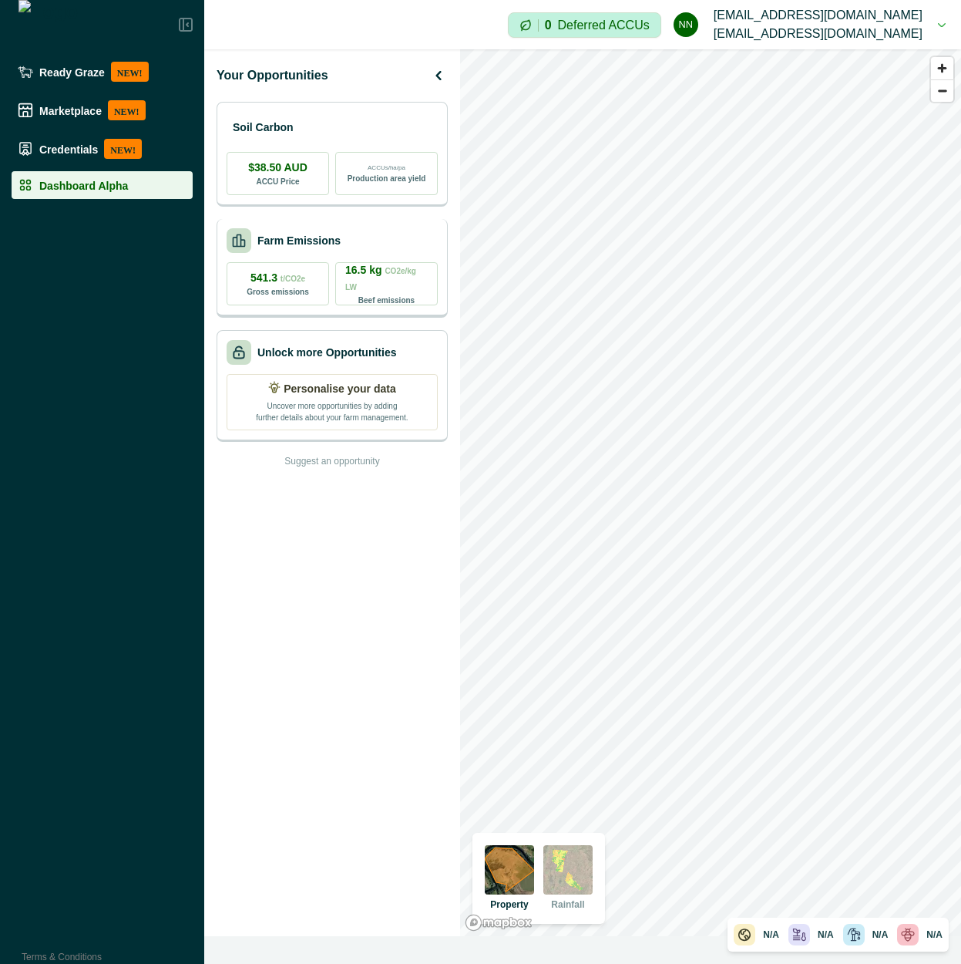
click at [329, 249] on div "Farm Emissions" at bounding box center [284, 240] width 114 height 25
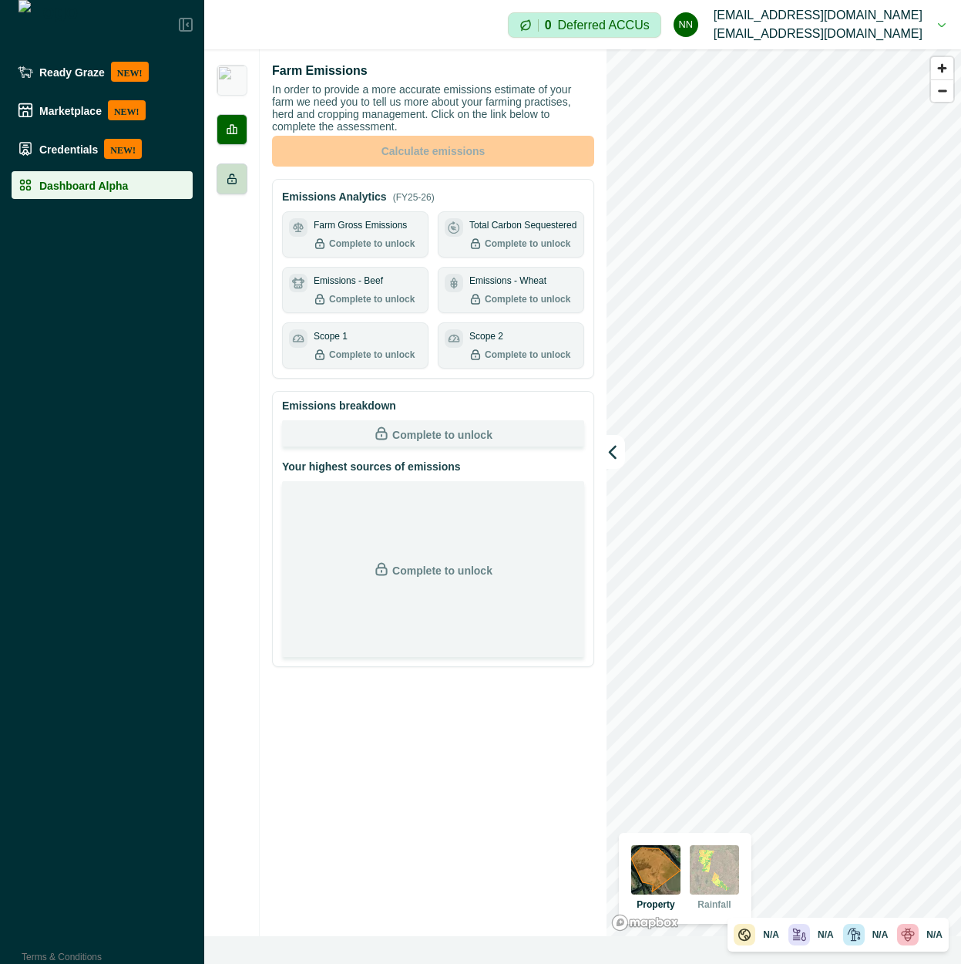
click at [241, 181] on div at bounding box center [232, 178] width 31 height 31
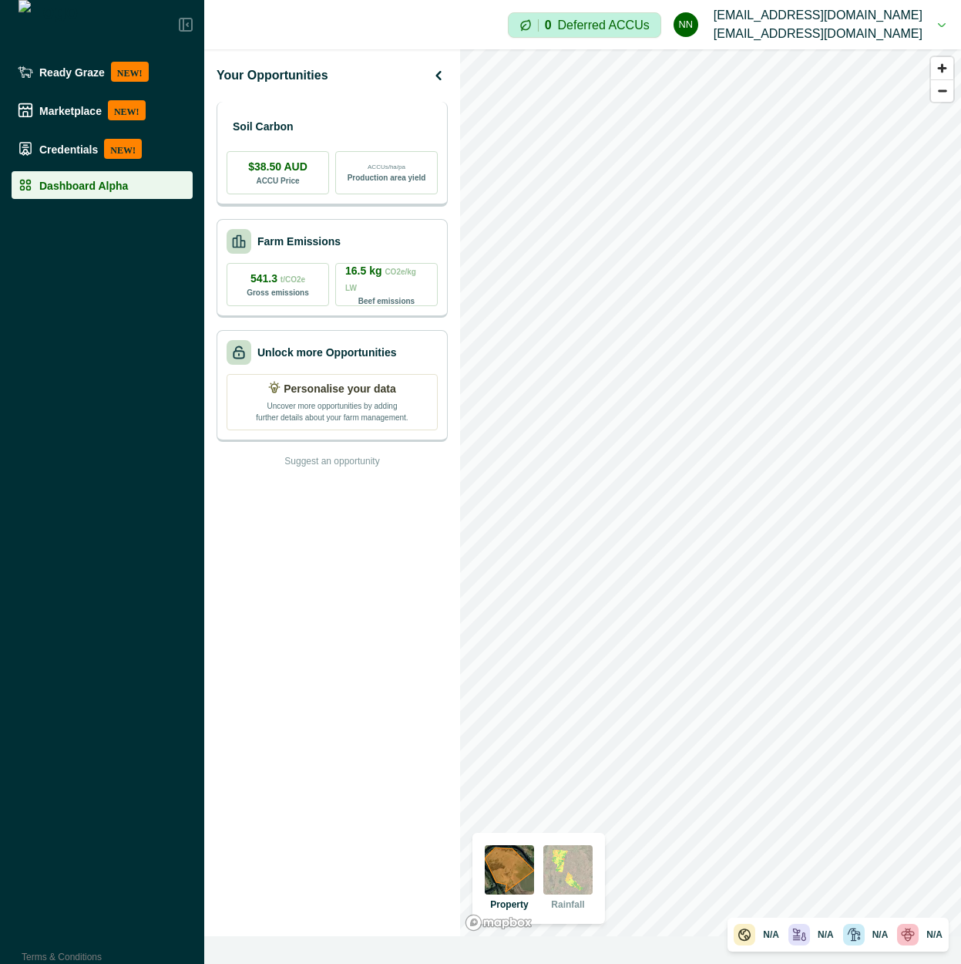
click at [376, 122] on div "Soil Carbon" at bounding box center [332, 126] width 211 height 31
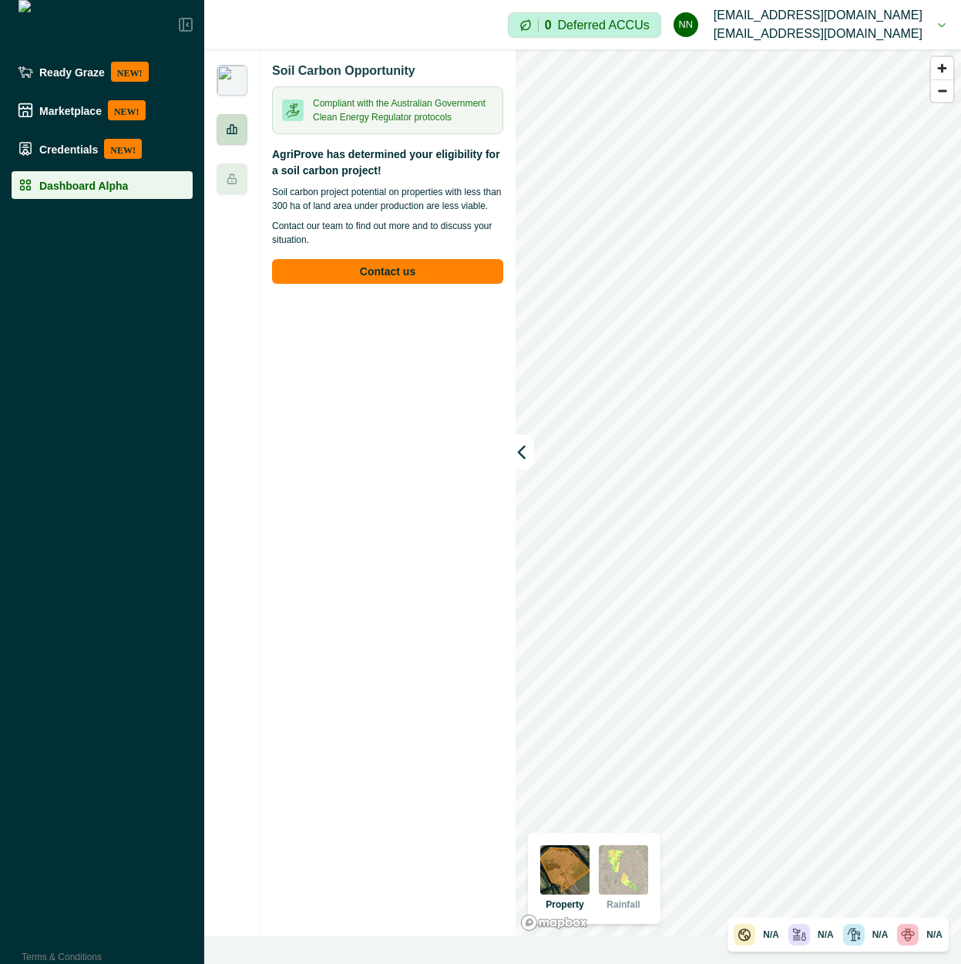
click at [245, 129] on div at bounding box center [232, 129] width 31 height 31
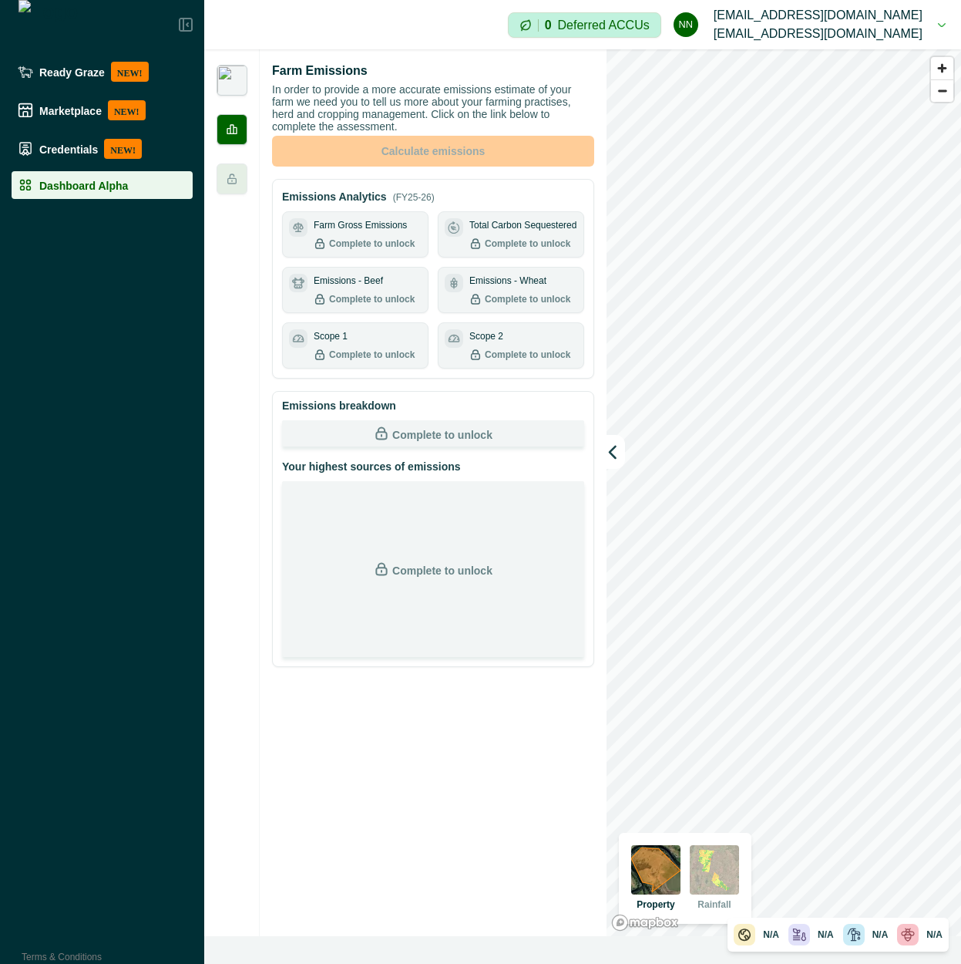
click at [238, 82] on img at bounding box center [232, 80] width 31 height 31
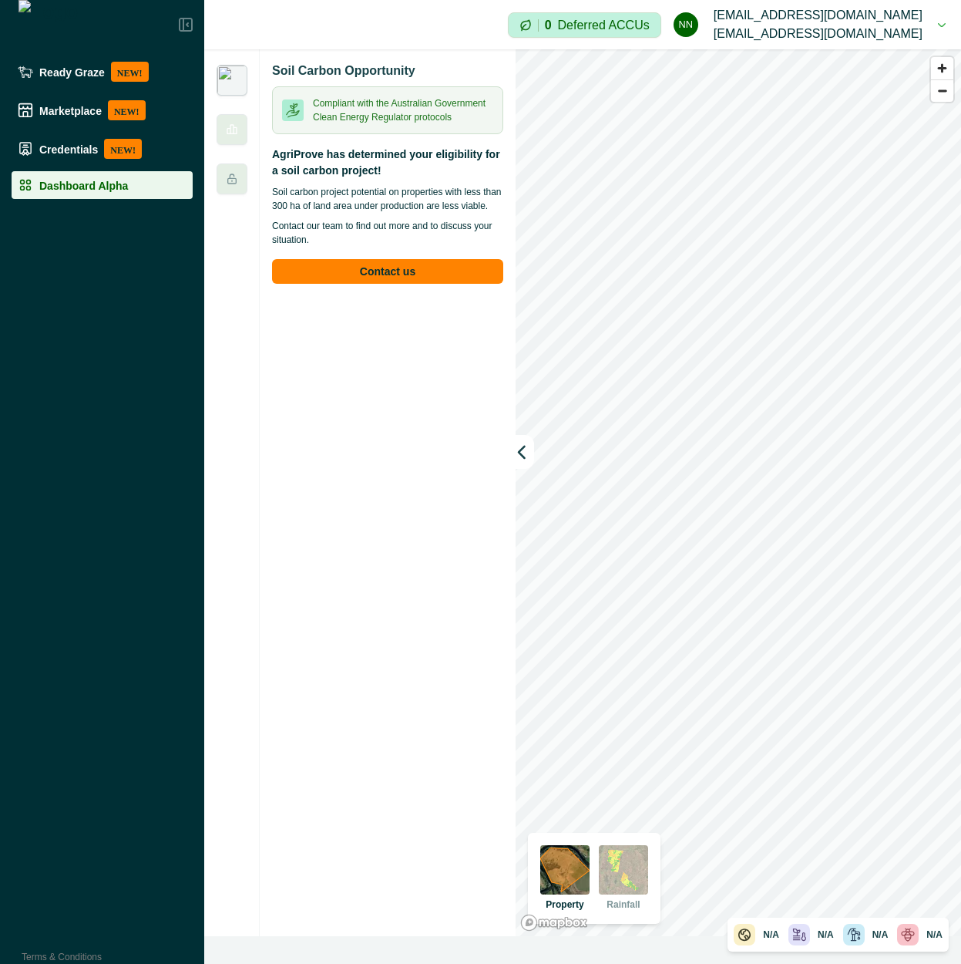
click at [186, 33] on div at bounding box center [102, 24] width 204 height 49
click at [181, 19] on icon at bounding box center [186, 25] width 12 height 12
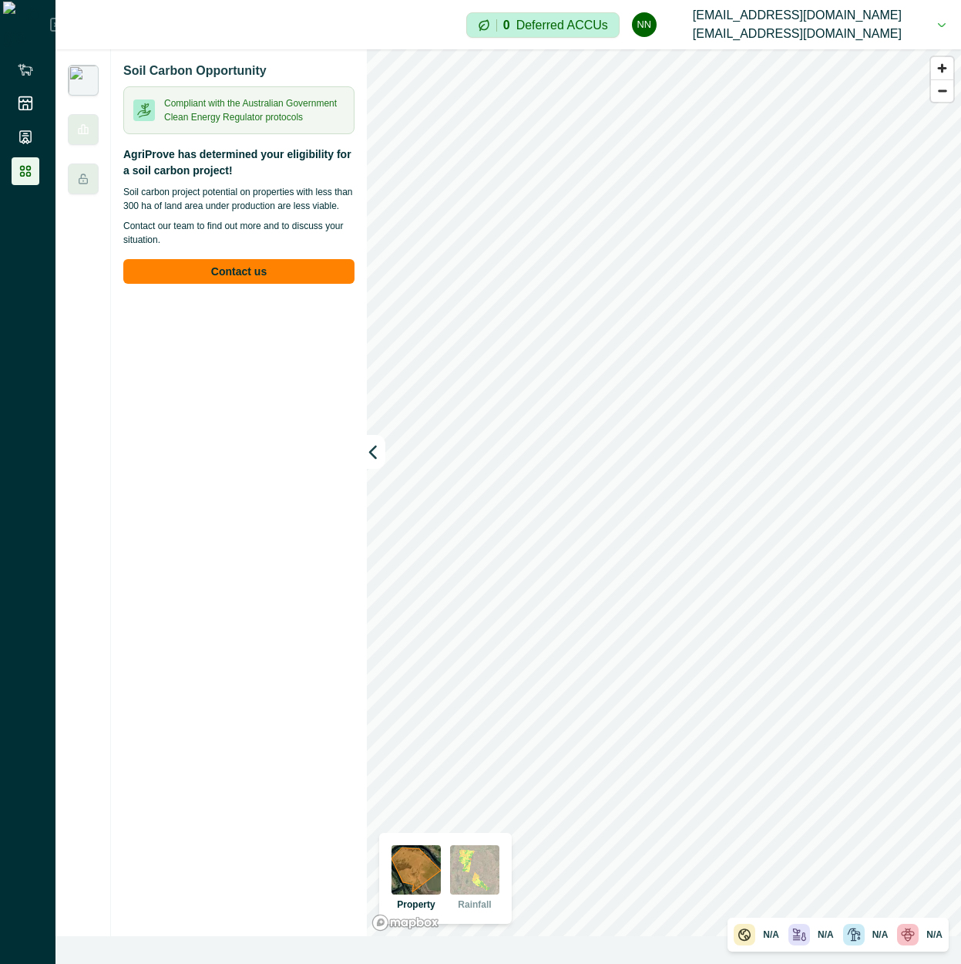
click at [286, 184] on div "AgriProve has determined your eligibility for a soil carbon project! Soil carbo…" at bounding box center [238, 214] width 231 height 137
click at [82, 67] on img at bounding box center [83, 80] width 31 height 31
click at [91, 119] on div at bounding box center [83, 129] width 31 height 31
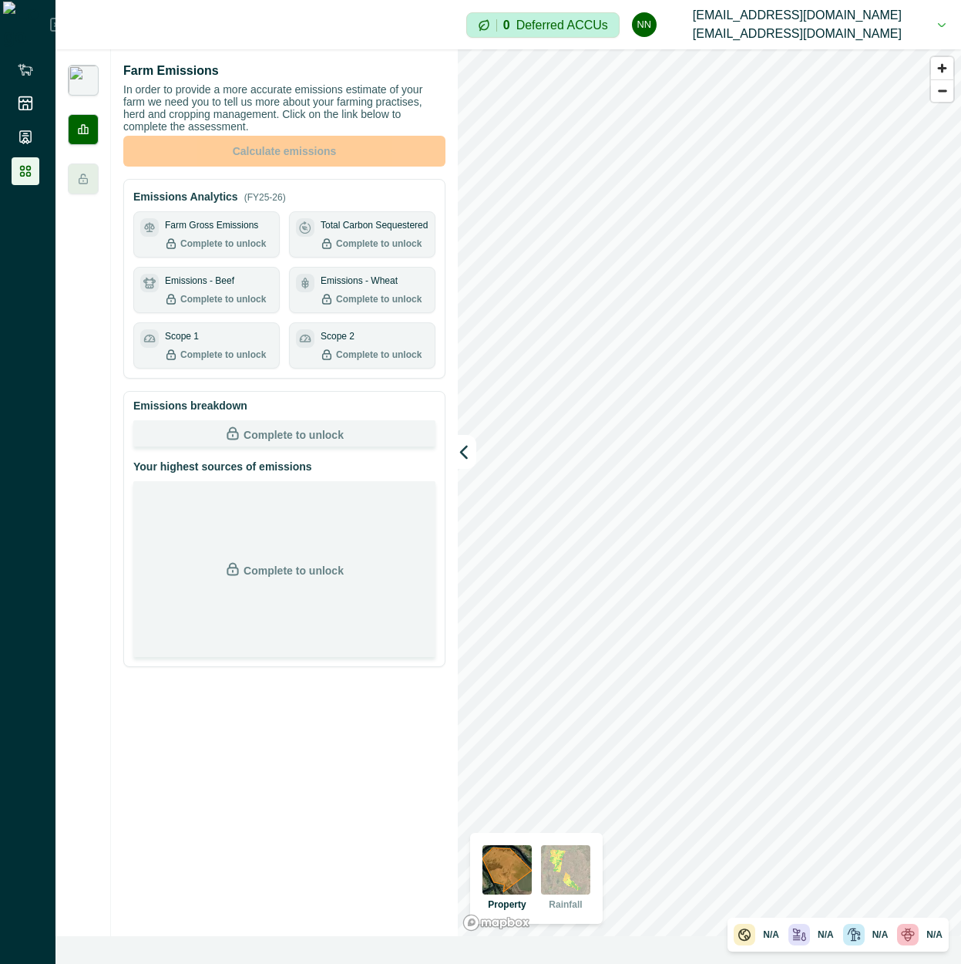
click at [89, 89] on img at bounding box center [83, 80] width 31 height 31
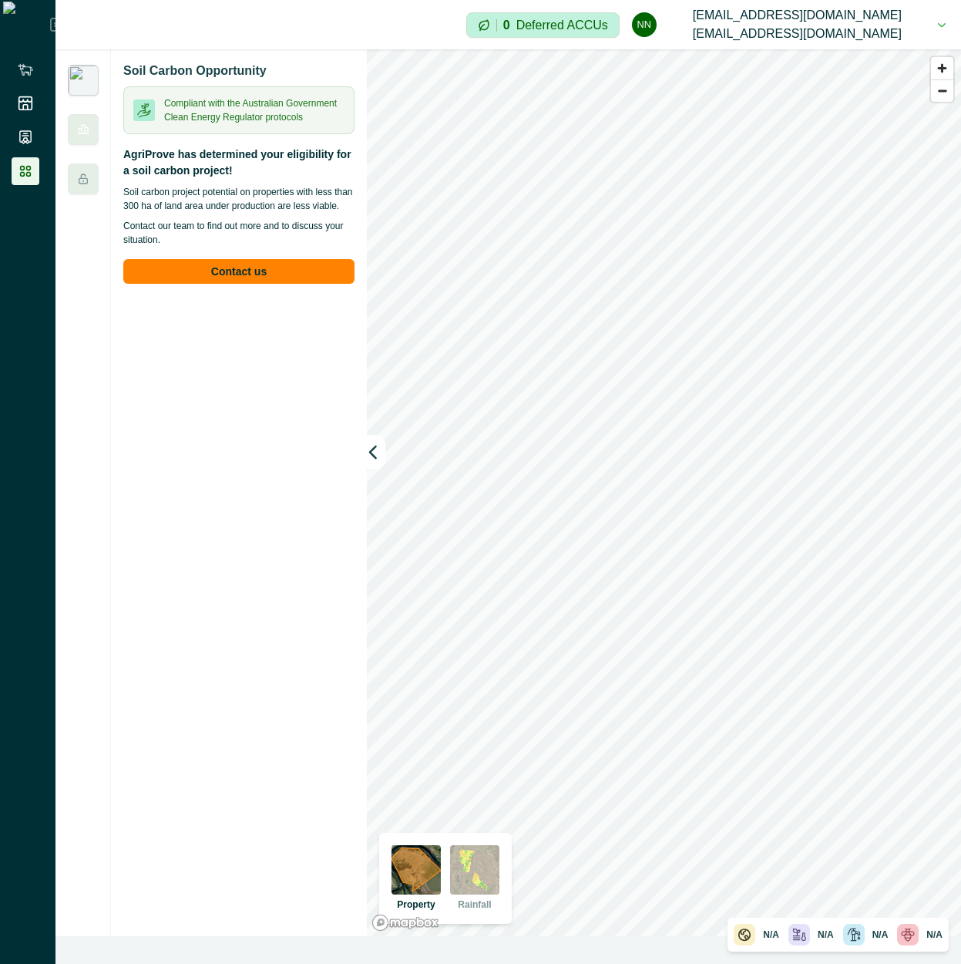
click at [180, 173] on p "AgriProve has determined your eligibility for a soil carbon project!" at bounding box center [238, 162] width 231 height 32
click at [919, 24] on button "nn [EMAIL_ADDRESS][DOMAIN_NAME] [EMAIL_ADDRESS][DOMAIN_NAME]" at bounding box center [789, 24] width 314 height 49
click at [819, 75] on button "Sign out" at bounding box center [807, 74] width 171 height 25
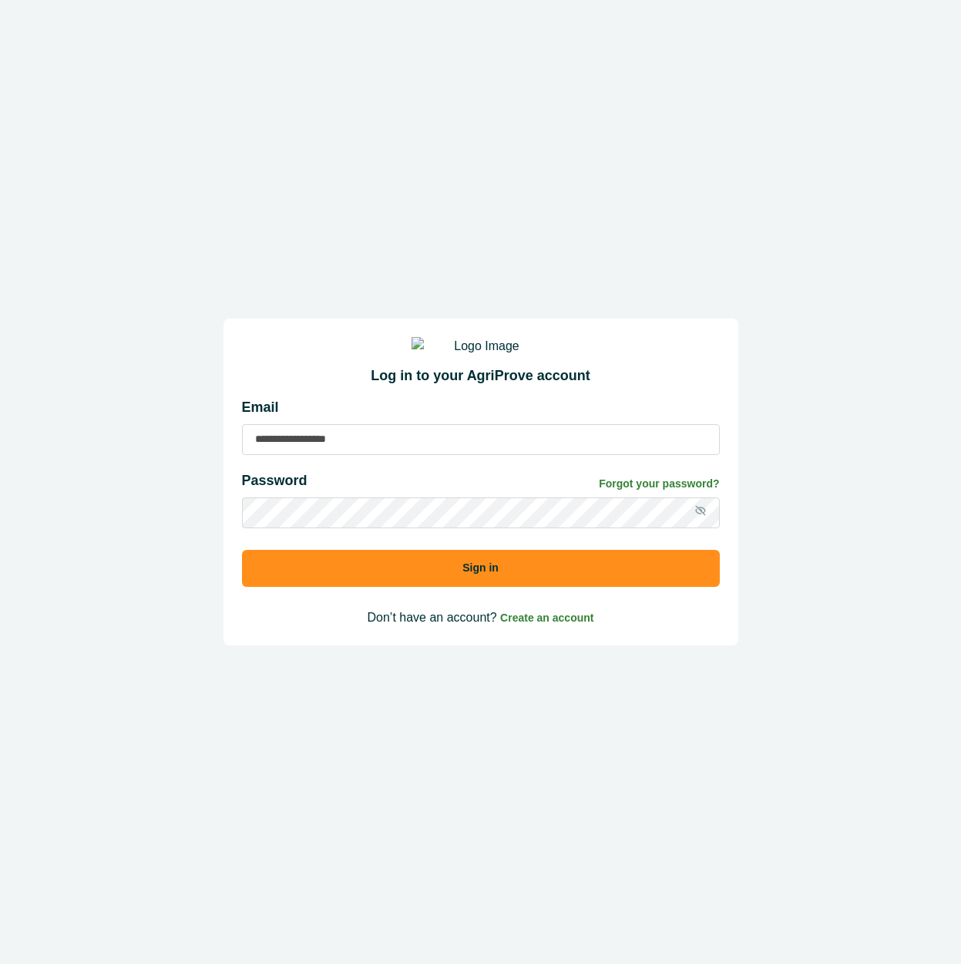
drag, startPoint x: 355, startPoint y: 479, endPoint x: 357, endPoint y: 463, distance: 15.5
click at [355, 479] on div "Email Password Forgot your password? Sign in" at bounding box center [481, 498] width 478 height 202
click at [357, 455] on input at bounding box center [481, 439] width 478 height 31
click at [359, 455] on input "**********" at bounding box center [481, 439] width 478 height 31
click at [242, 550] on button "Sign in" at bounding box center [481, 568] width 478 height 37
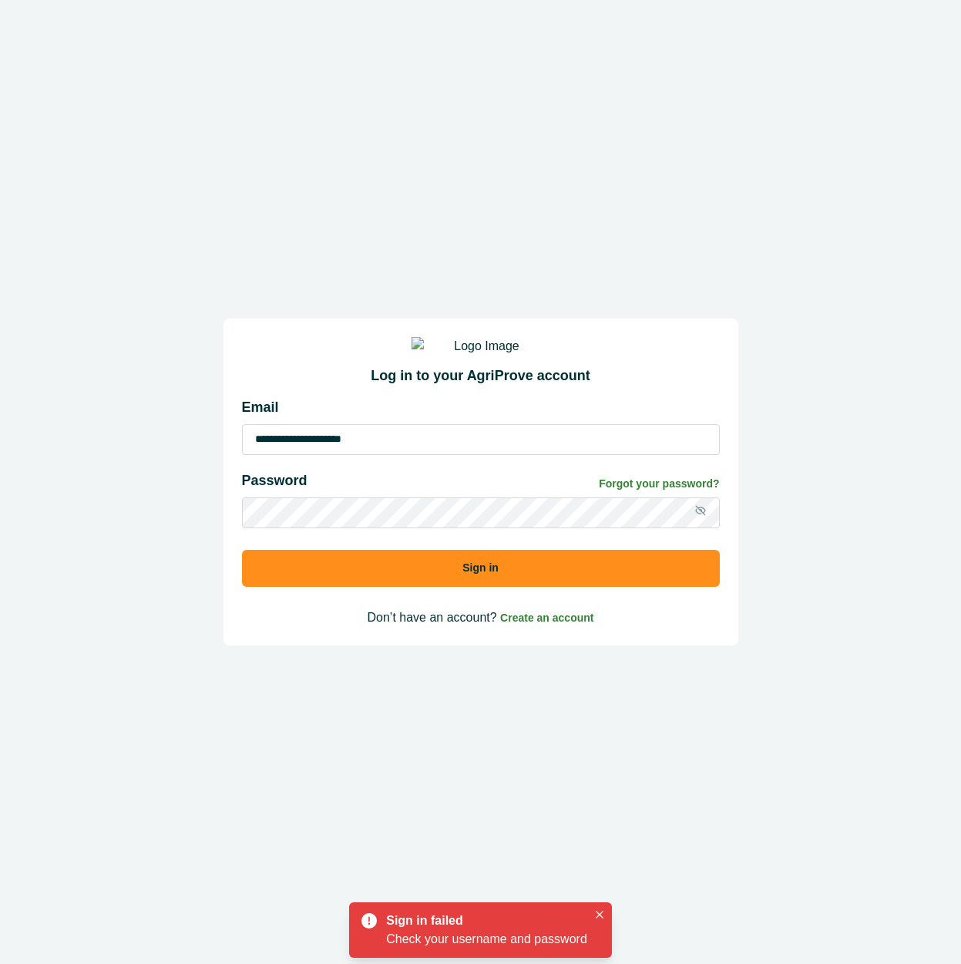
drag, startPoint x: 288, startPoint y: 456, endPoint x: 220, endPoint y: 455, distance: 68.6
click at [220, 455] on div "**********" at bounding box center [480, 482] width 961 height 964
type input "**********"
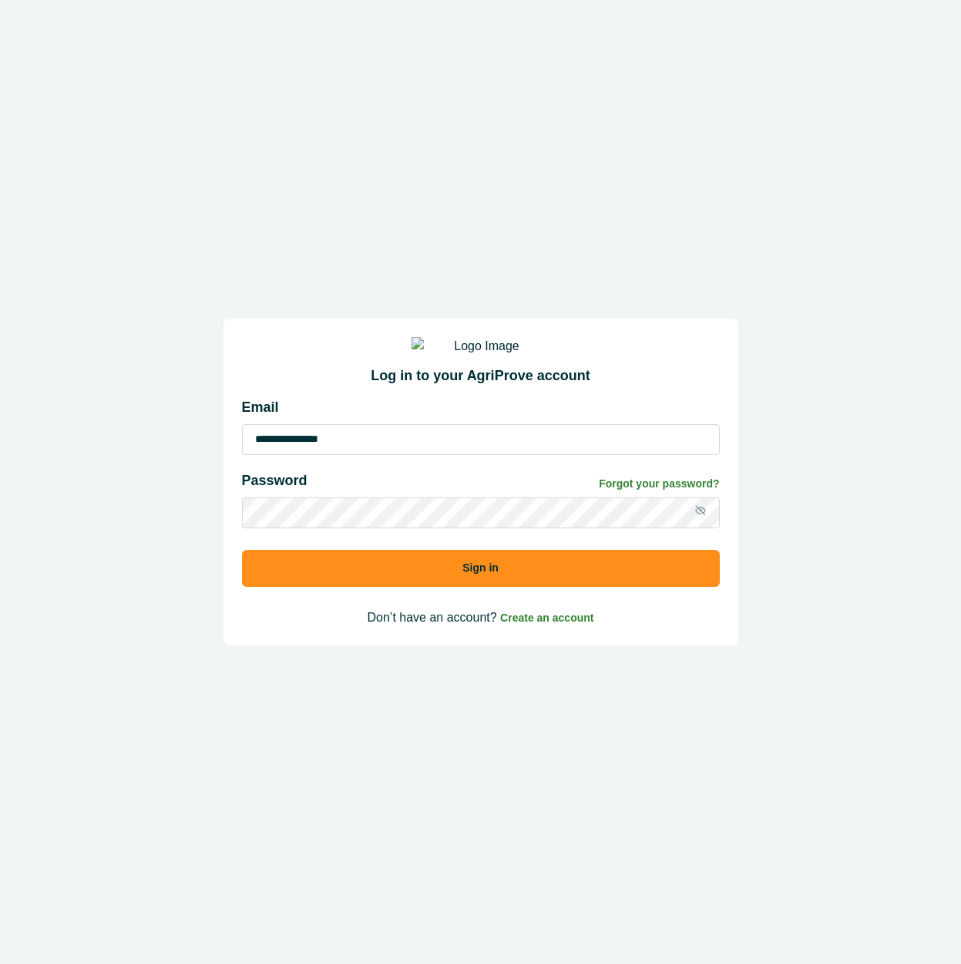
click at [242, 550] on button "Sign in" at bounding box center [481, 568] width 478 height 37
